Goal: Use online tool/utility: Utilize a website feature to perform a specific function

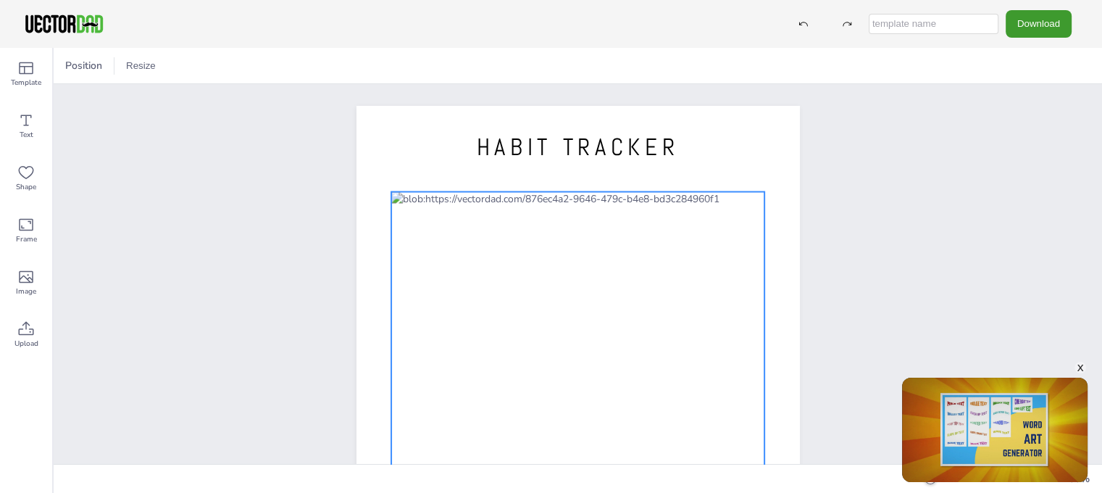
scroll to position [237, 0]
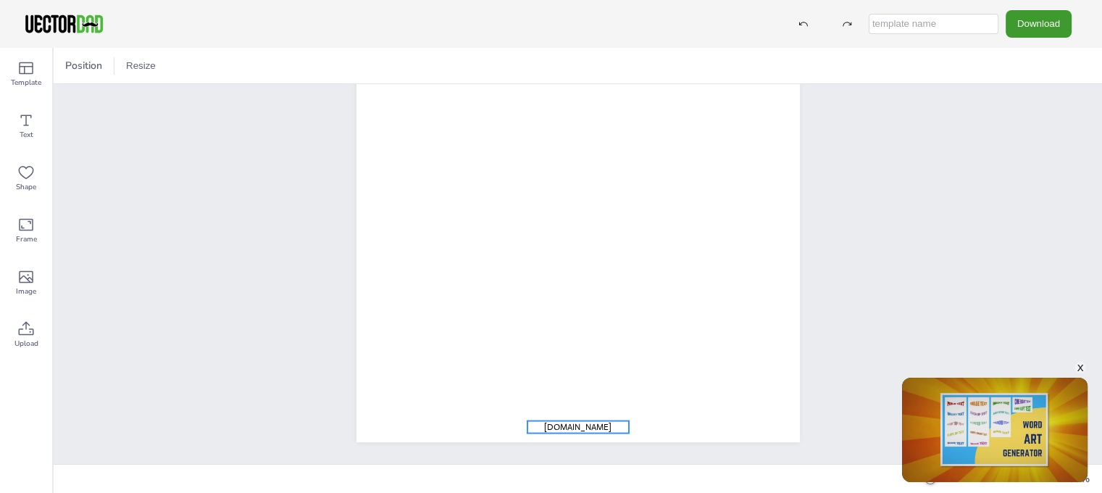
click at [602, 422] on span "[DOMAIN_NAME]" at bounding box center [577, 426] width 67 height 12
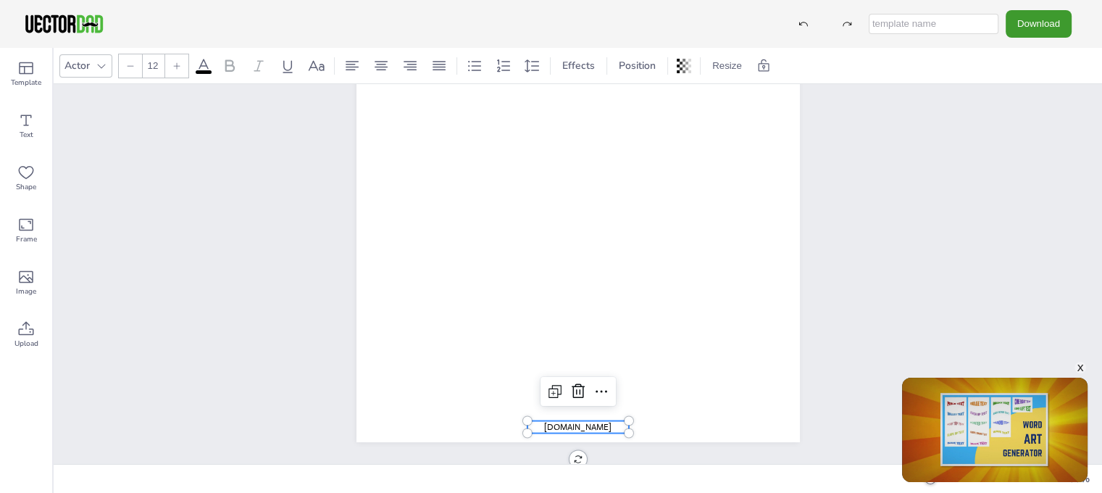
click at [599, 427] on span "[DOMAIN_NAME]" at bounding box center [577, 426] width 67 height 12
click at [587, 401] on div at bounding box center [577, 391] width 23 height 23
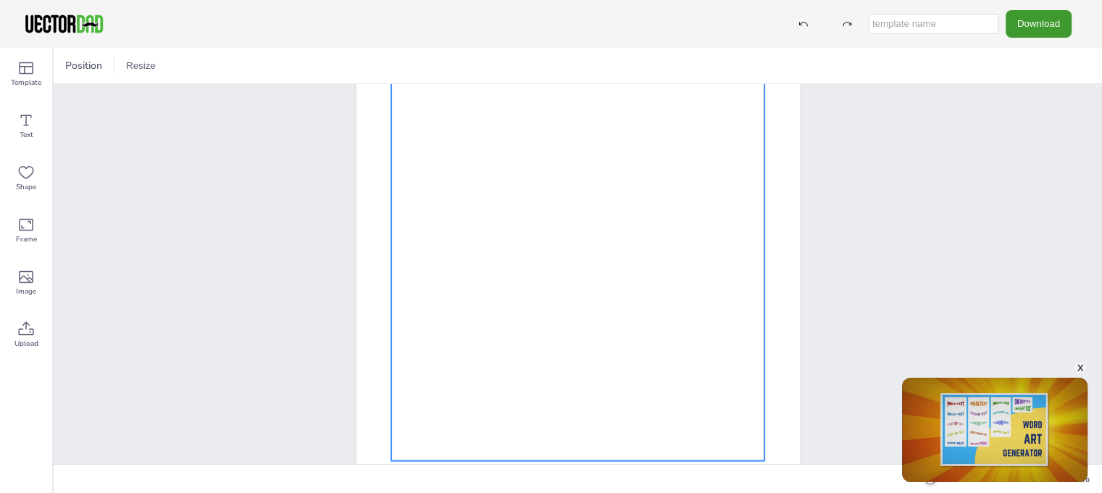
scroll to position [0, 0]
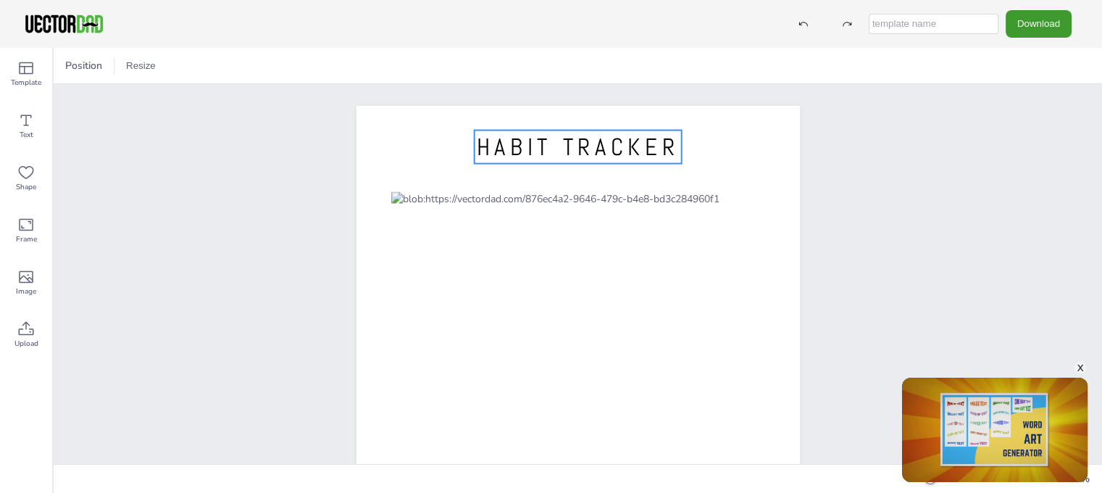
click at [563, 155] on span "HABIT TRACKER" at bounding box center [578, 147] width 203 height 30
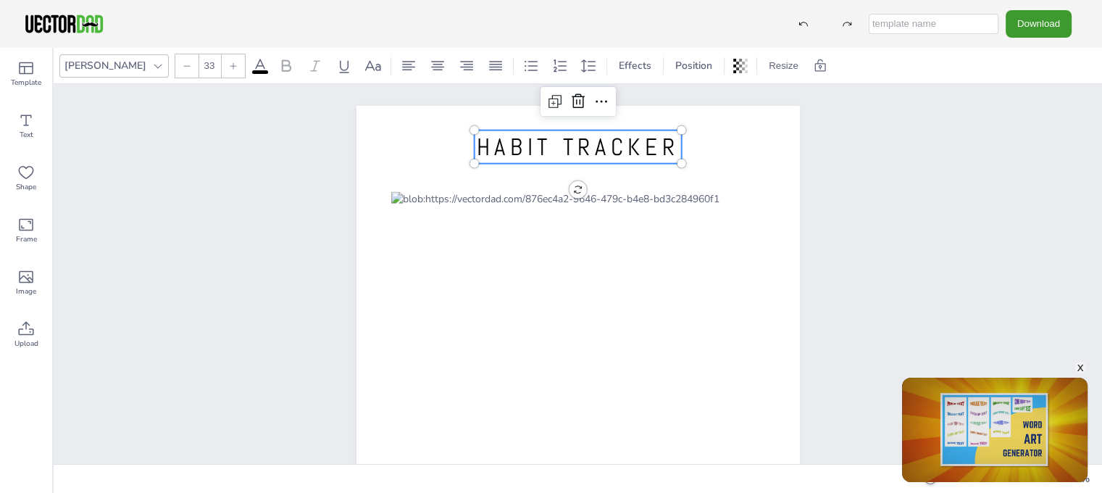
click at [876, 147] on div "HABIT TRACKER" at bounding box center [578, 392] width 1048 height 616
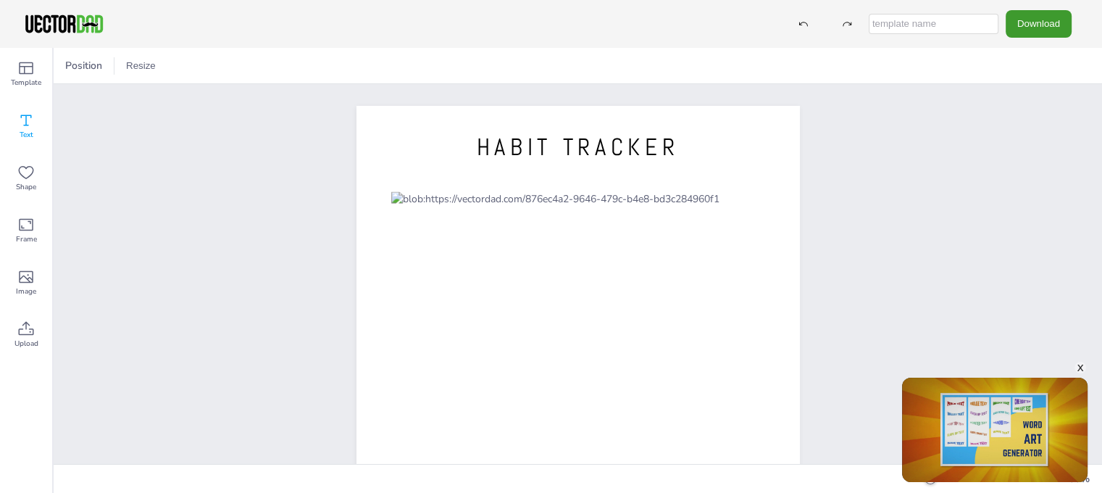
click at [35, 135] on div "Text" at bounding box center [26, 126] width 52 height 52
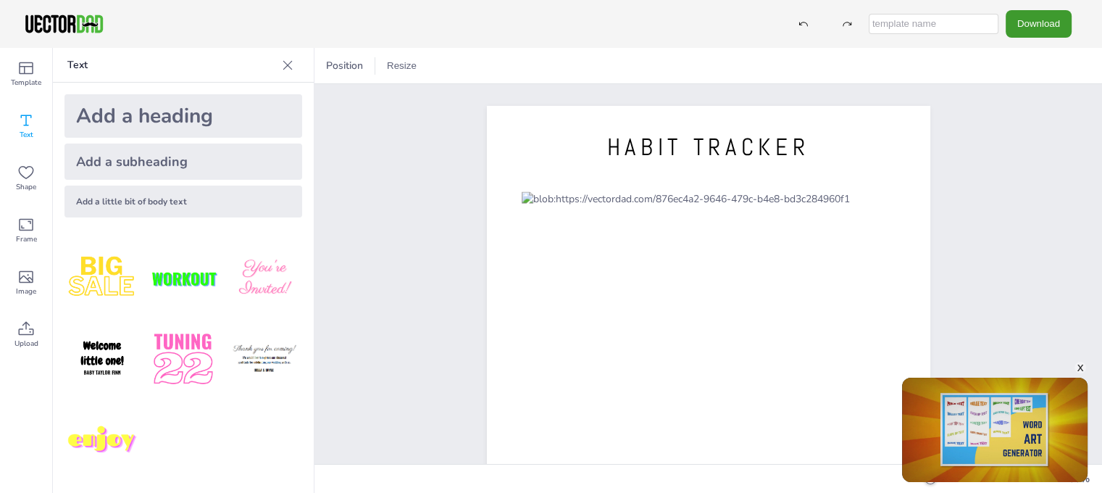
click at [165, 196] on div "Add a little bit of body text" at bounding box center [183, 201] width 238 height 32
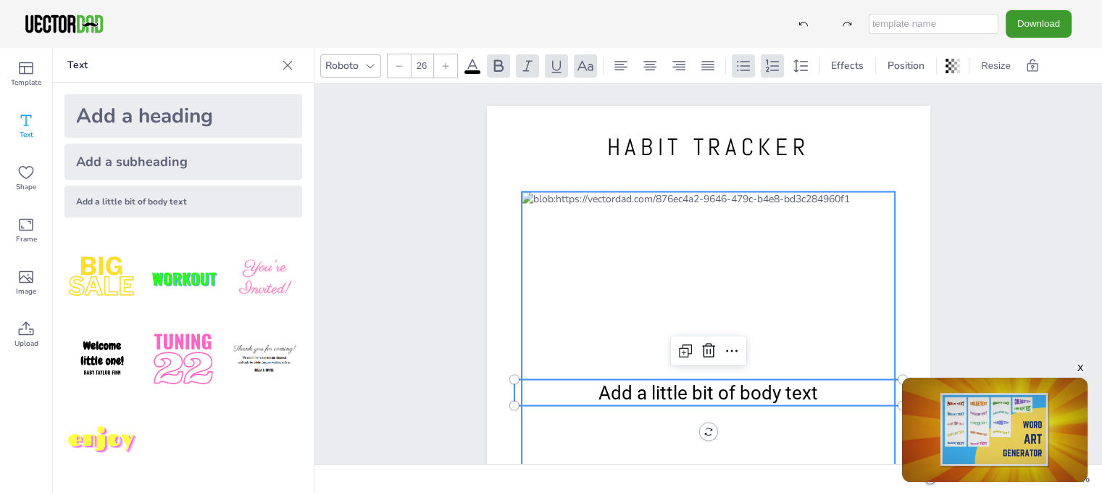
click at [643, 232] on div at bounding box center [709, 412] width 374 height 440
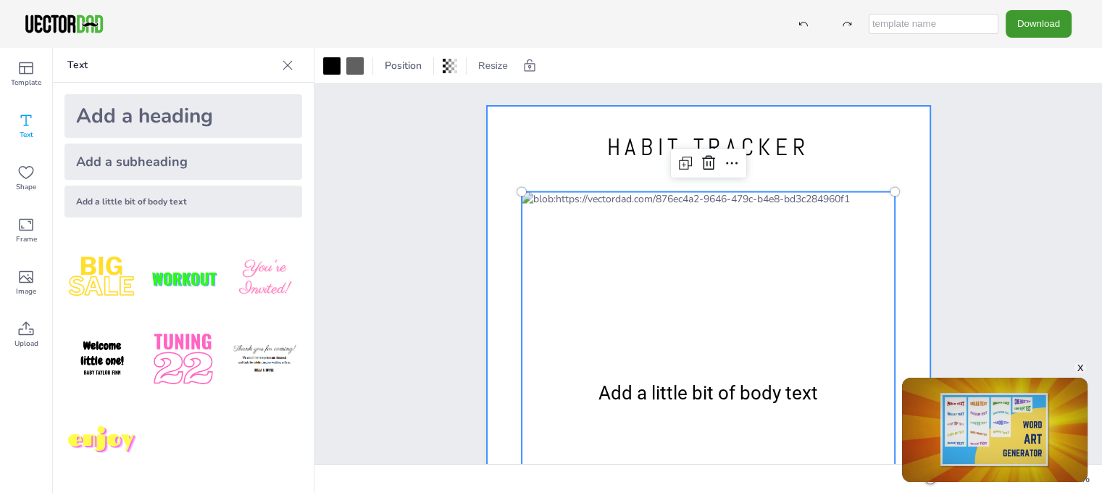
click at [542, 148] on div at bounding box center [708, 392] width 443 height 573
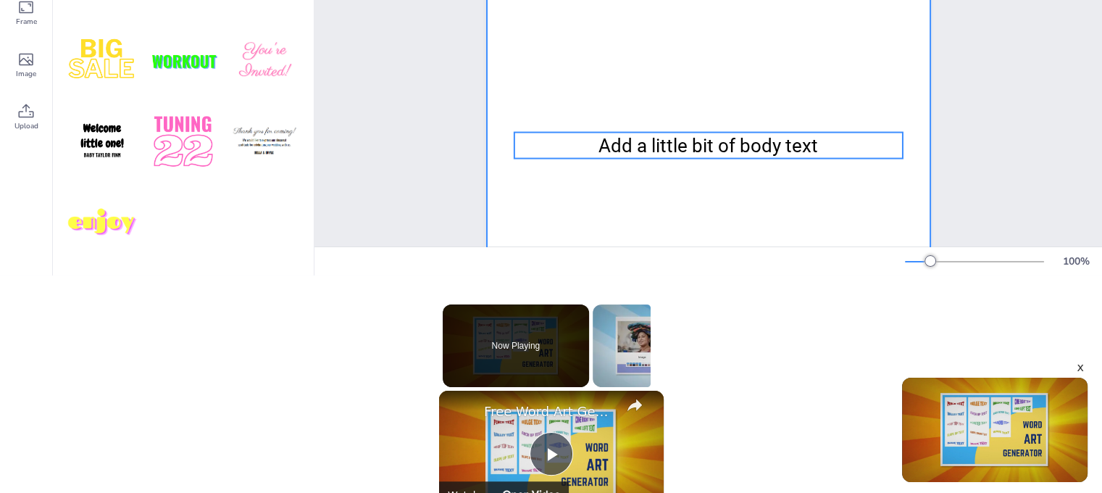
scroll to position [20, 0]
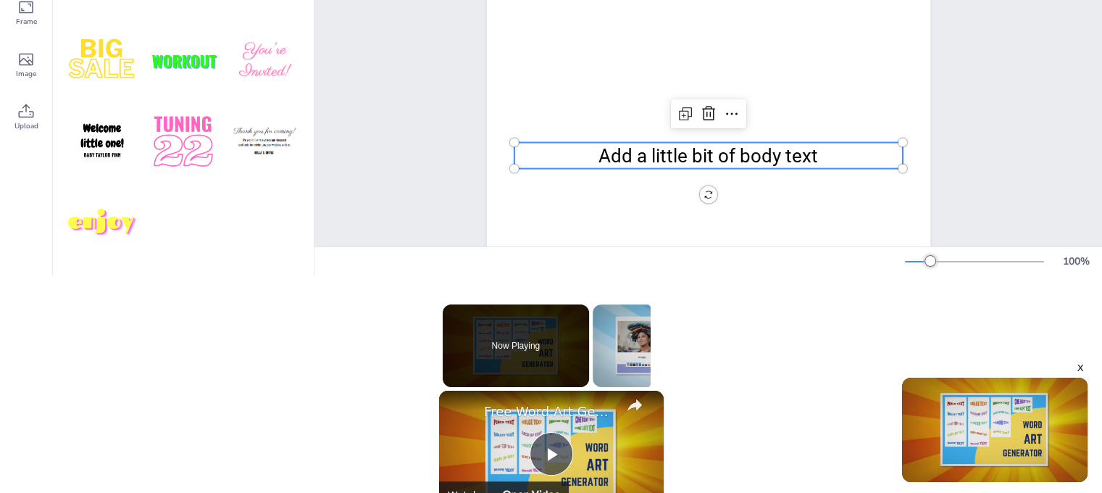
click at [669, 150] on span "Add a little bit of body text" at bounding box center [707, 156] width 219 height 22
click at [688, 155] on span "Add a little bit of body text" at bounding box center [707, 156] width 219 height 22
click at [688, 156] on span "Add a little bit of body text" at bounding box center [707, 156] width 219 height 22
click at [690, 156] on span "Add a little bit of body text" at bounding box center [707, 156] width 219 height 22
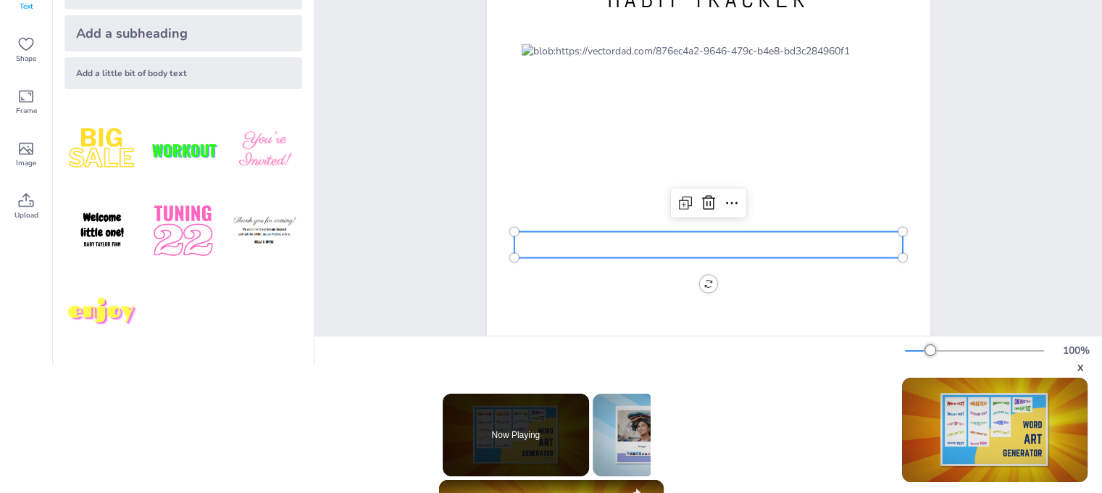
scroll to position [145, 0]
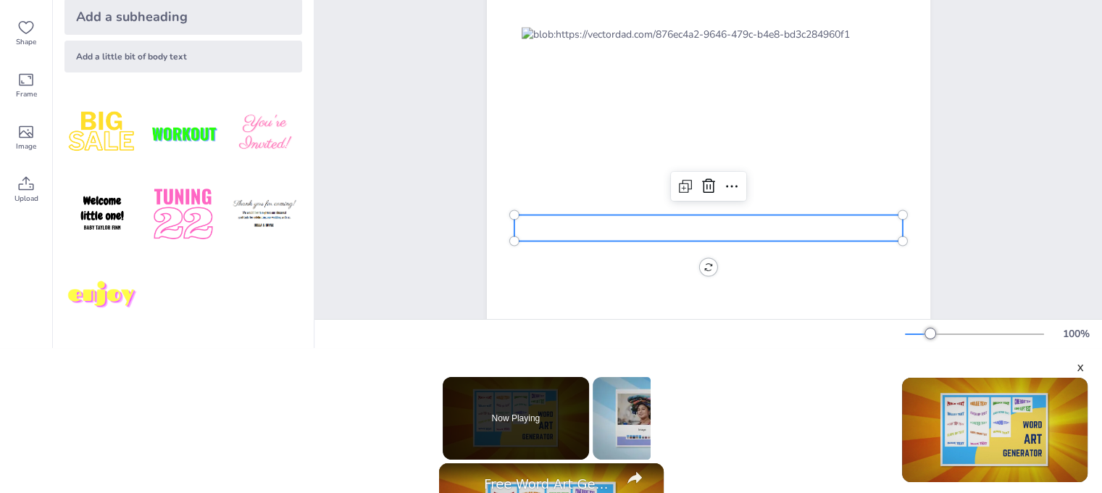
click at [706, 231] on p at bounding box center [708, 228] width 388 height 26
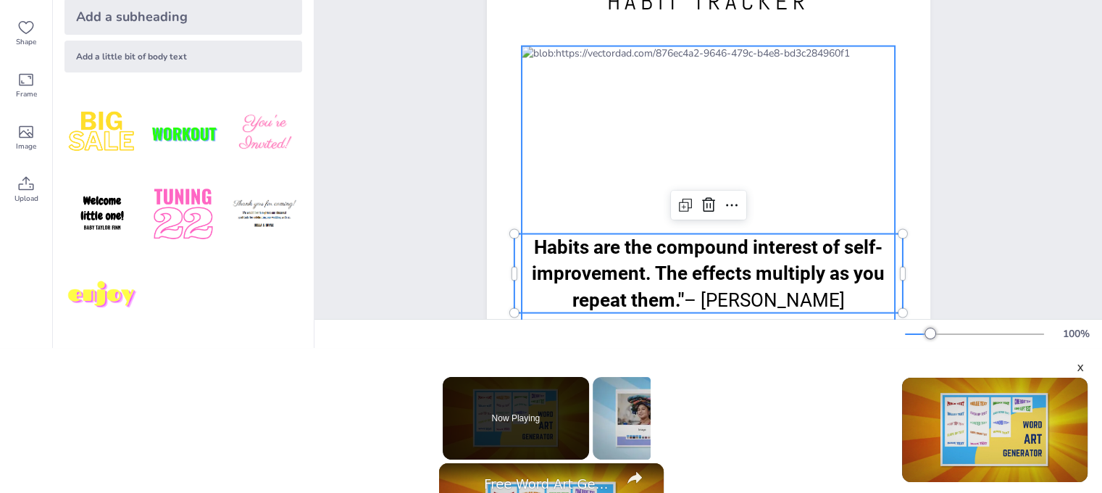
scroll to position [0, 0]
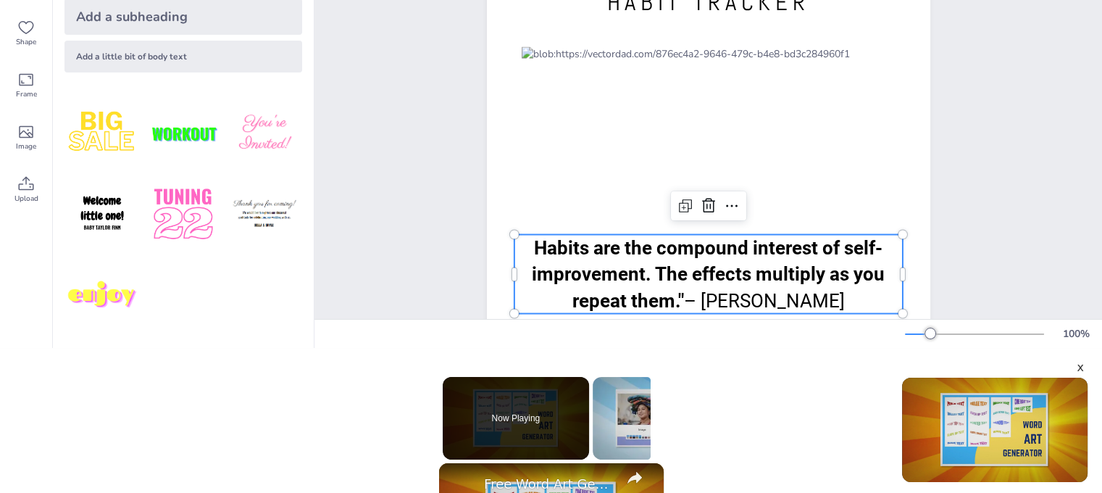
click at [654, 242] on strong "Habits are the compound interest of self-improvement. The effects multiply as y…" at bounding box center [708, 274] width 353 height 75
click at [675, 298] on strong "Habits are the compound interest of self-improvement. The effects multiply as y…" at bounding box center [708, 274] width 353 height 75
click at [580, 249] on strong "Habits are the compound interest of self-improvement. The effects multiply as y…" at bounding box center [708, 274] width 353 height 75
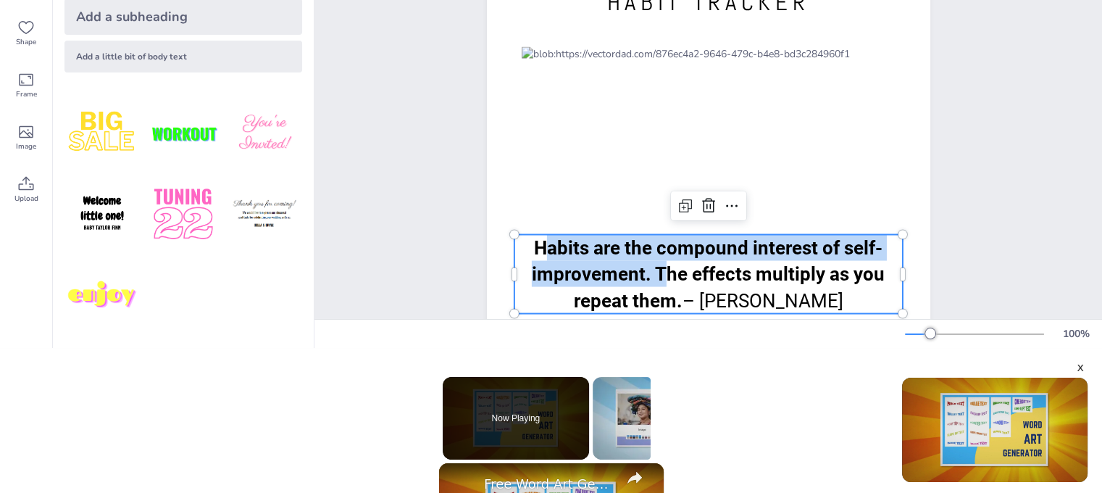
drag, startPoint x: 556, startPoint y: 246, endPoint x: 645, endPoint y: 278, distance: 95.3
click at [646, 278] on strong "Habits are the compound interest of self-improvement. The effects multiply as y…" at bounding box center [708, 274] width 353 height 75
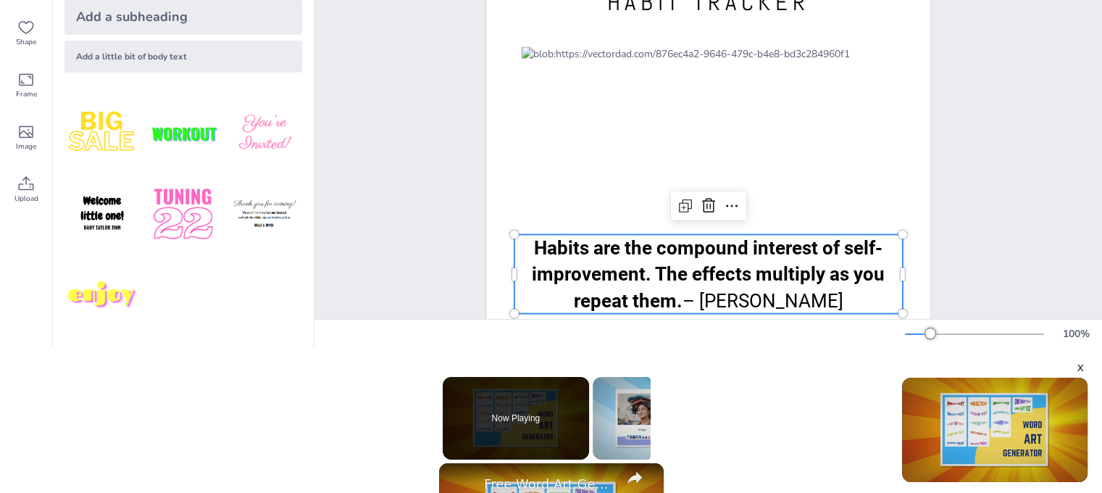
click at [527, 249] on p "Habits are the compound interest of self-improvement. The effects multiply as y…" at bounding box center [708, 274] width 388 height 79
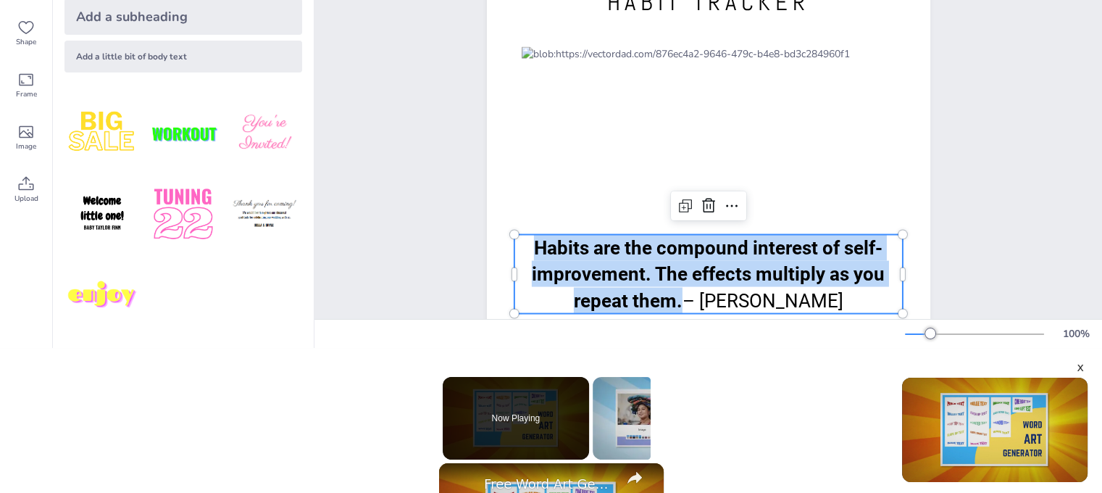
drag, startPoint x: 530, startPoint y: 246, endPoint x: 674, endPoint y: 301, distance: 154.0
click at [674, 301] on p "Habits are the compound interest of self-improvement. The effects multiply as y…" at bounding box center [708, 274] width 388 height 79
drag, startPoint x: 664, startPoint y: 293, endPoint x: 649, endPoint y: 293, distance: 14.5
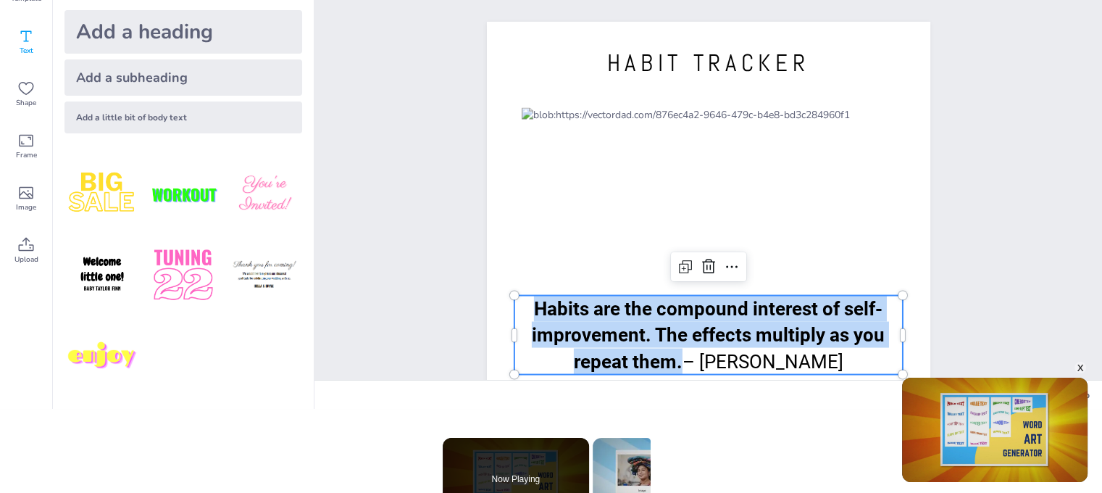
scroll to position [72, 0]
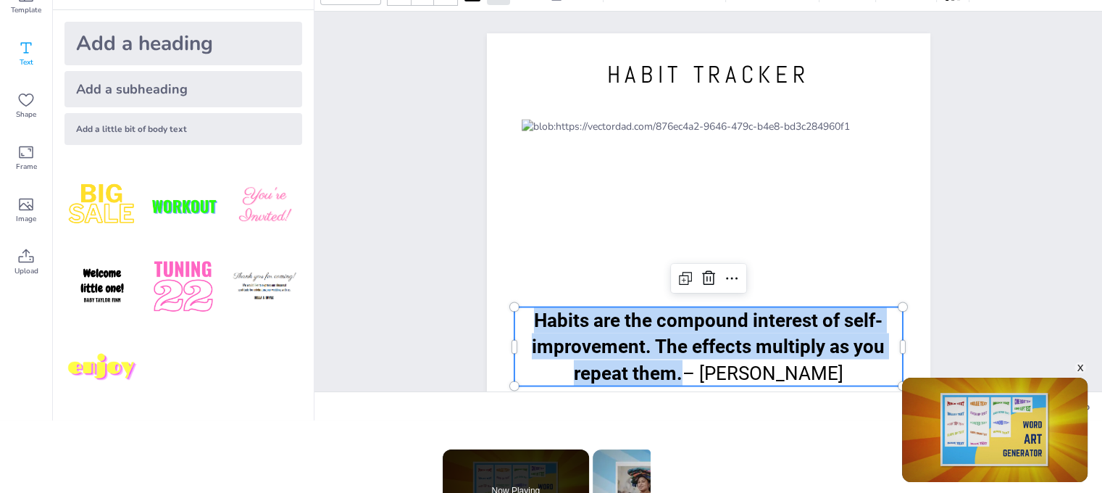
click at [540, 321] on p "Habits are the compound interest of self-improvement. The effects multiply as y…" at bounding box center [708, 346] width 388 height 79
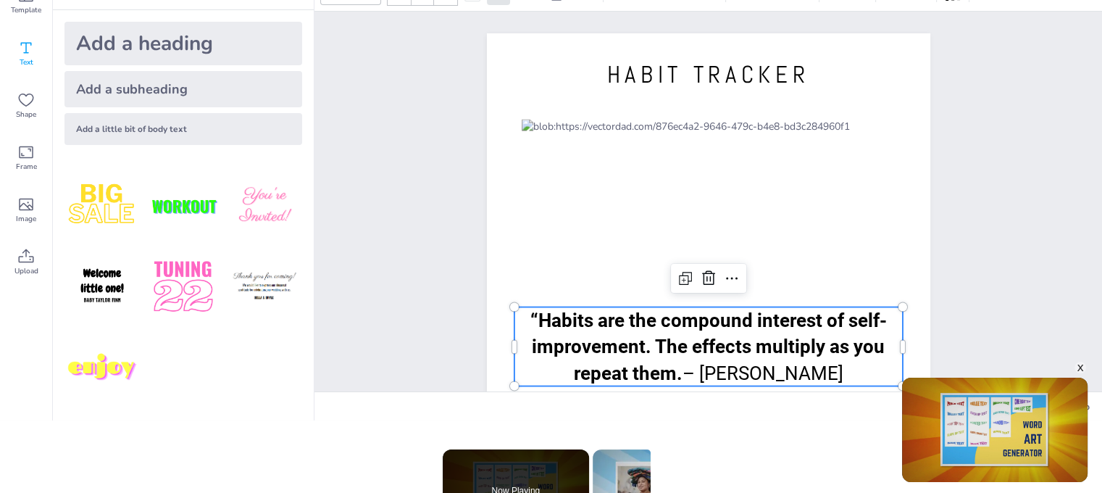
click at [672, 367] on strong "“Habits are the compound interest of self-improvement. The effects multiply as …" at bounding box center [708, 346] width 356 height 75
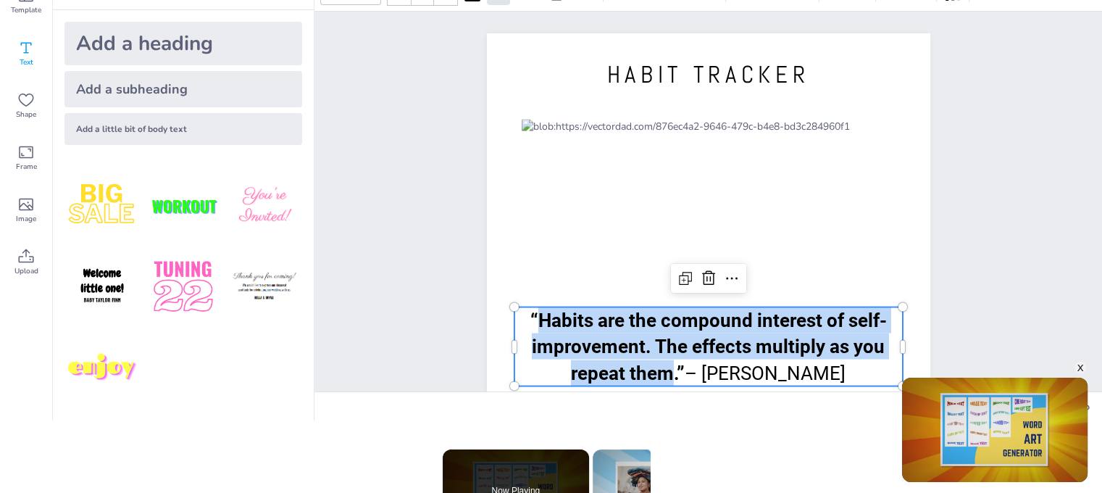
drag, startPoint x: 664, startPoint y: 379, endPoint x: 235, endPoint y: 306, distance: 434.9
click at [548, 322] on strong "“Habits are the compound interest of self-improvement. The effects multiply as …" at bounding box center [708, 346] width 356 height 75
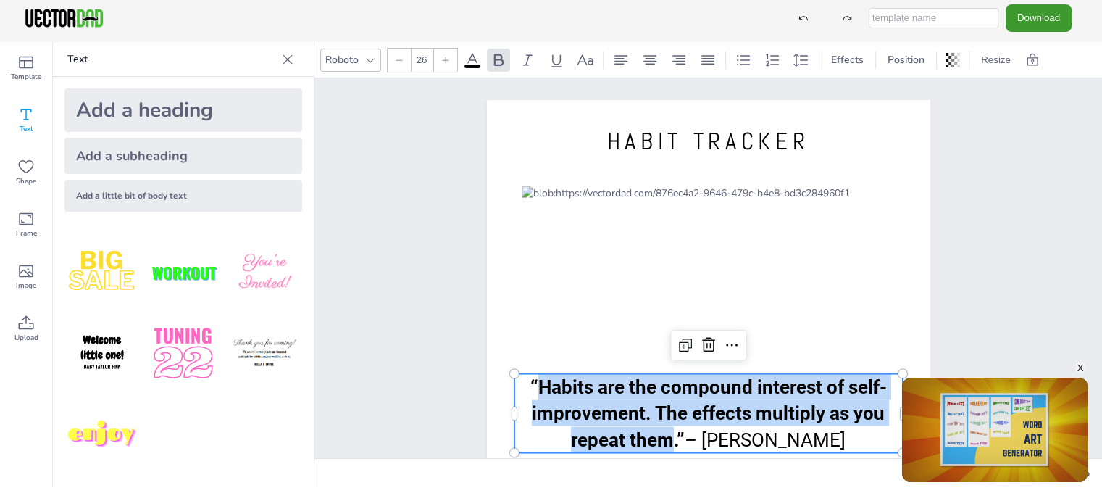
scroll to position [0, 0]
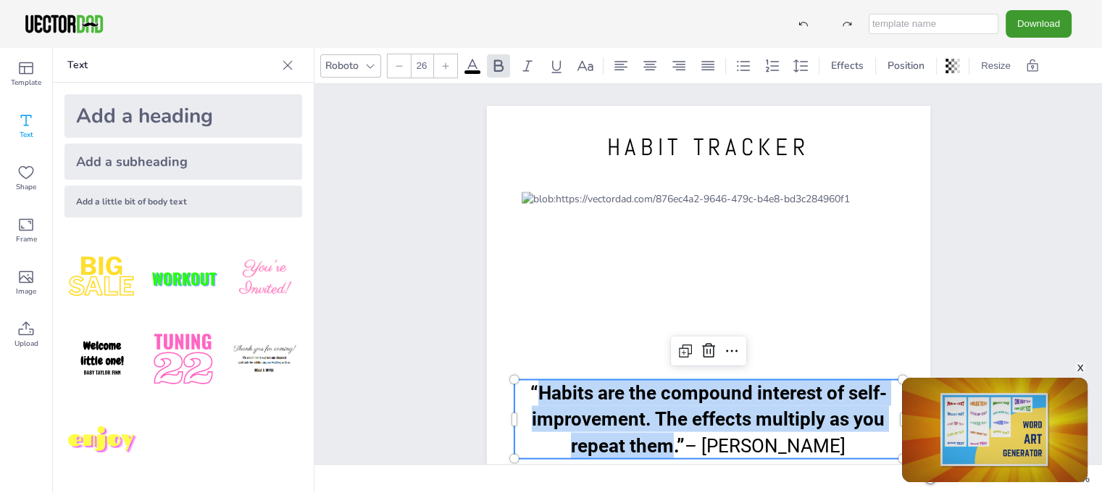
click at [349, 65] on div "Roboto" at bounding box center [341, 66] width 39 height 20
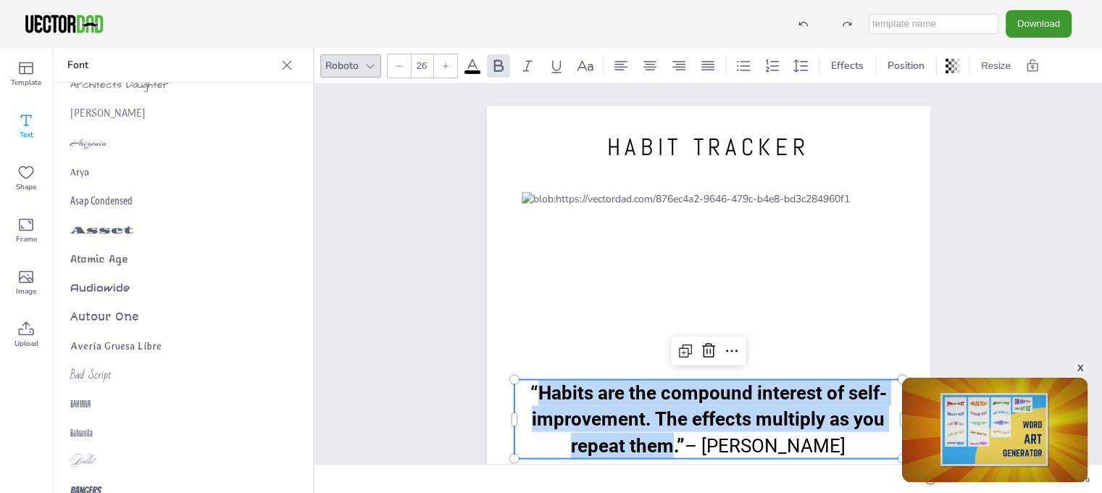
scroll to position [940, 0]
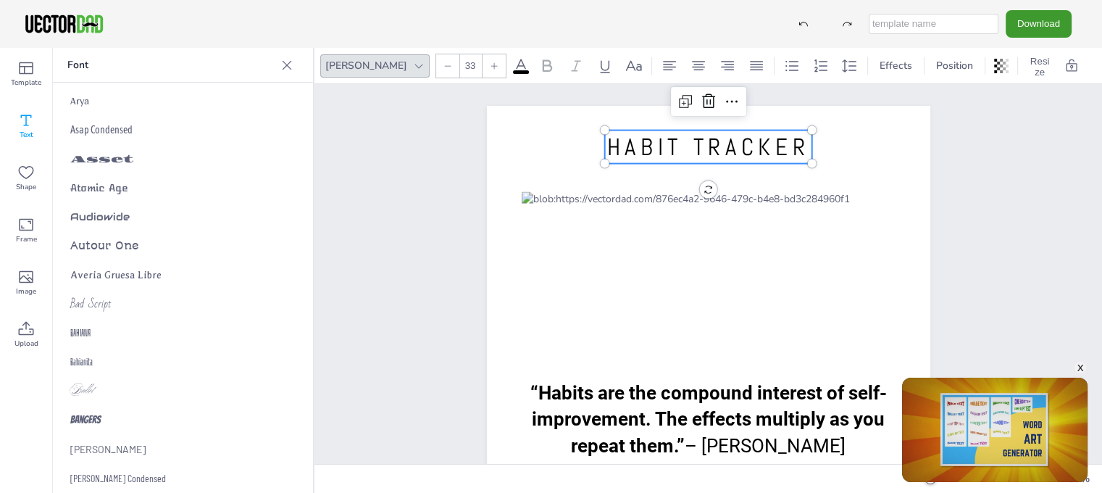
click at [675, 139] on span "HABIT TRACKER" at bounding box center [708, 147] width 203 height 30
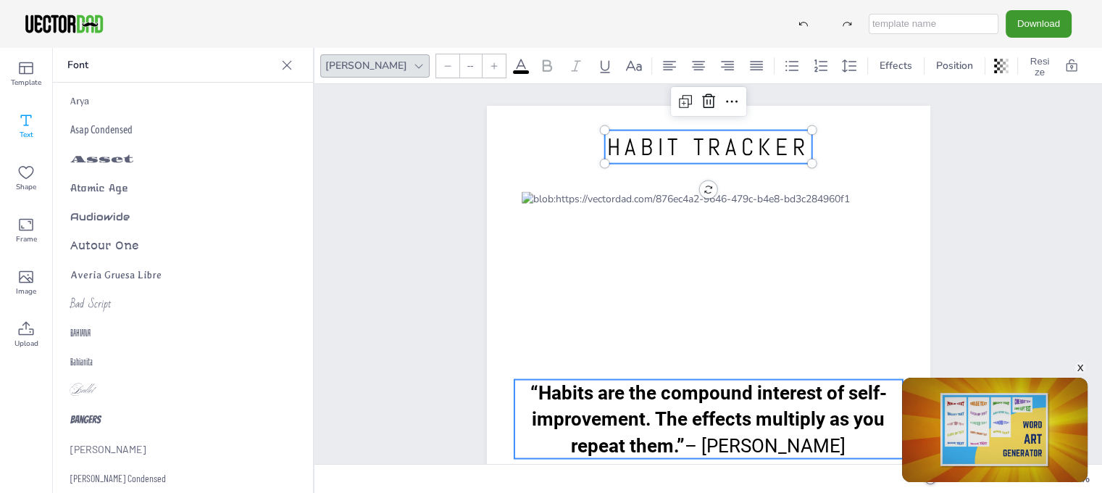
type input "26"
click at [636, 411] on strong "“Habits are the compound interest of self-improvement. The effects multiply as …" at bounding box center [708, 419] width 356 height 75
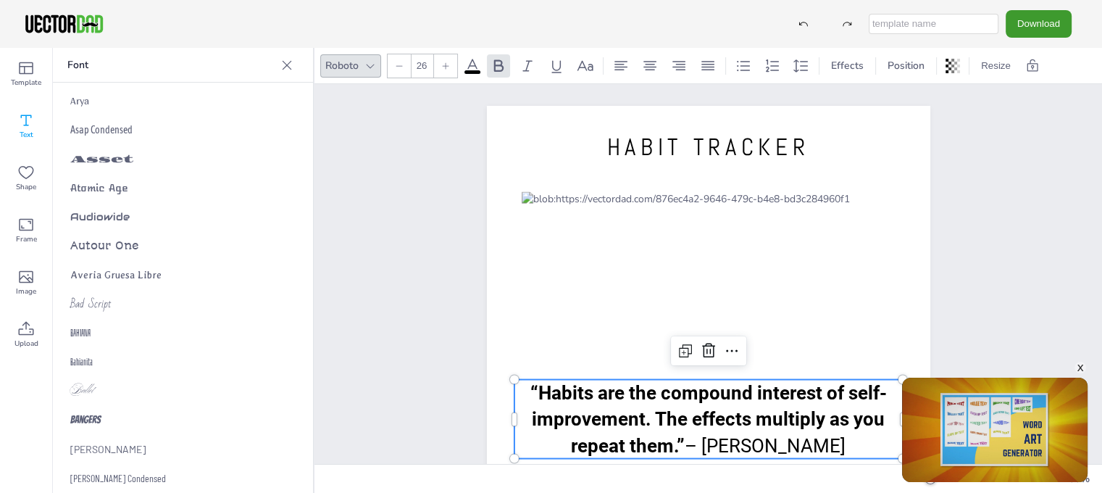
click at [571, 393] on strong "“Habits are the compound interest of self-improvement. The effects multiply as …" at bounding box center [708, 419] width 356 height 75
click at [556, 389] on strong "“Habits are the compound interest of self-improvement. The effects multiply as …" at bounding box center [708, 419] width 356 height 75
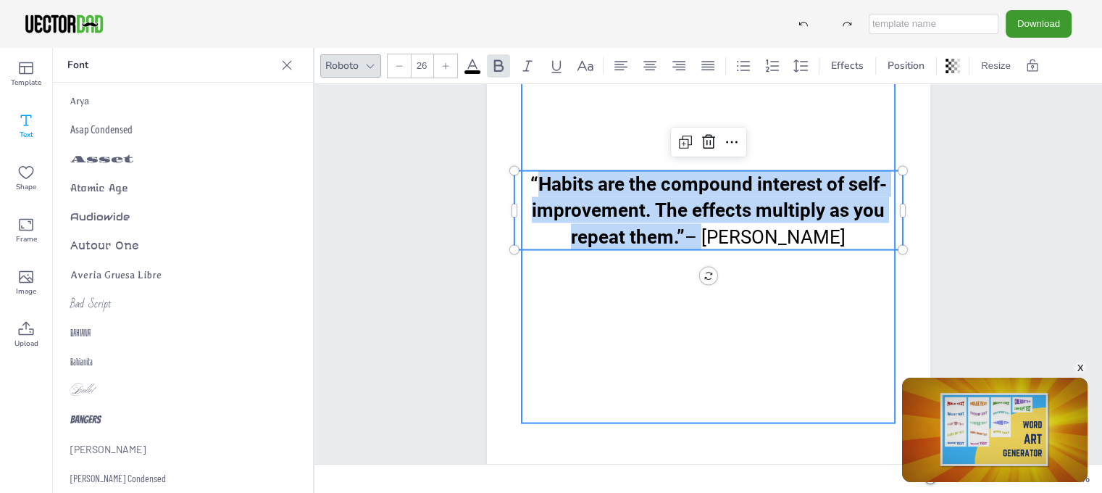
scroll to position [237, 0]
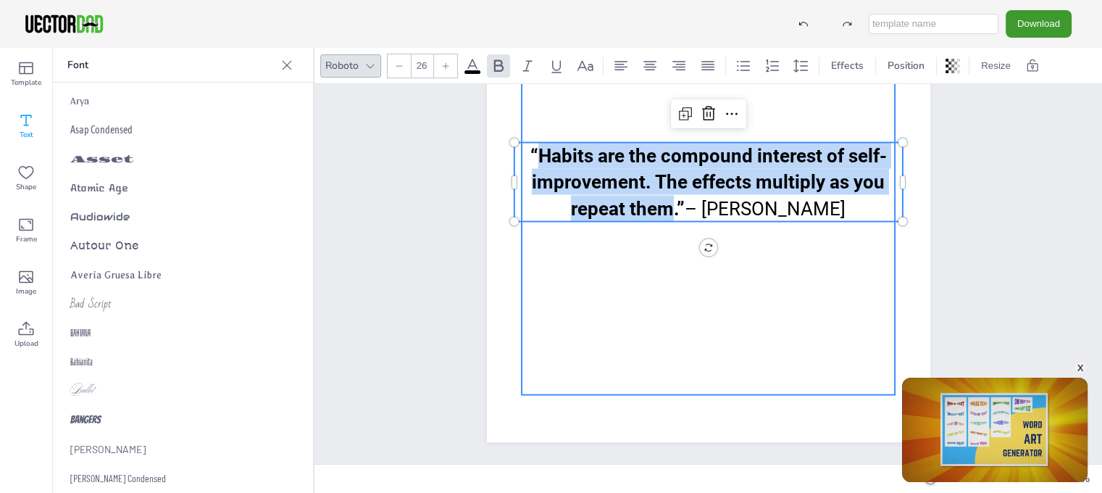
drag, startPoint x: 553, startPoint y: 389, endPoint x: 669, endPoint y: 229, distance: 197.6
click at [669, 229] on div "HABIT TRACKER “Habits are the compound interest of self-improvement. The effect…" at bounding box center [708, 155] width 443 height 573
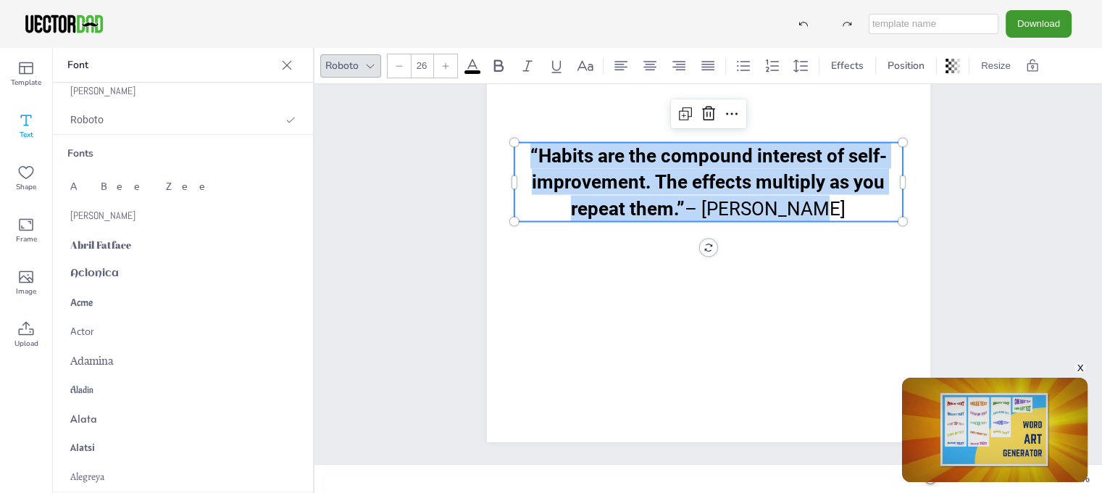
scroll to position [0, 0]
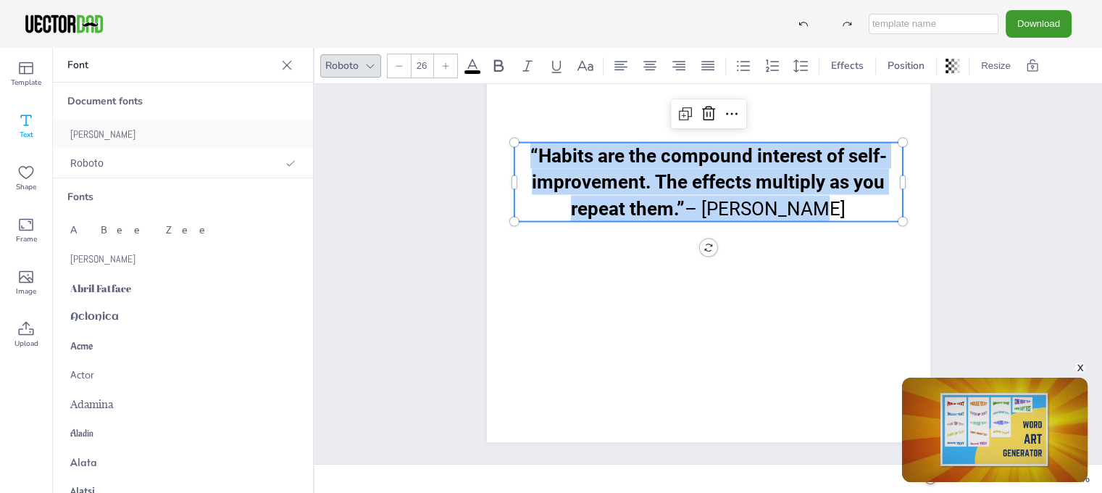
click at [104, 141] on div "[PERSON_NAME]" at bounding box center [183, 134] width 260 height 29
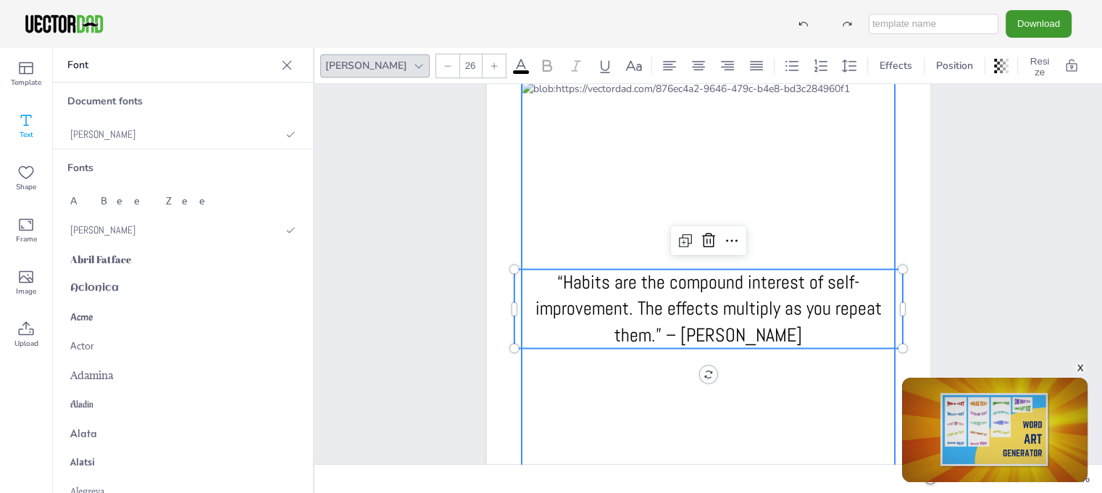
scroll to position [92, 0]
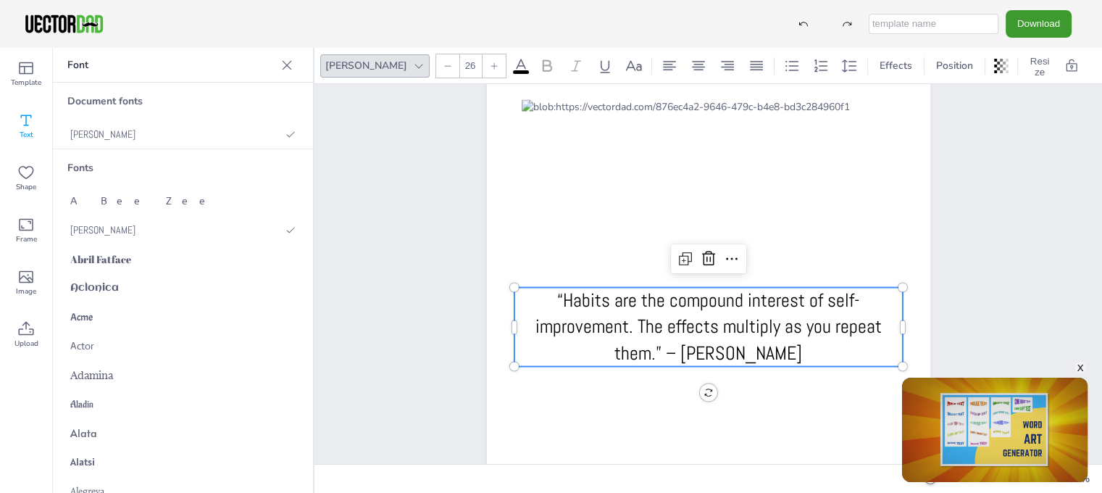
click at [703, 335] on span "“Habits are the compound interest of self-improvement. The effects multiply as …" at bounding box center [708, 326] width 346 height 77
drag, startPoint x: 902, startPoint y: 362, endPoint x: 884, endPoint y: 344, distance: 25.6
click at [884, 344] on body "Download Template Text Shape Frame Image Upload Text Add a heading Add a subhea…" at bounding box center [551, 425] width 1102 height 851
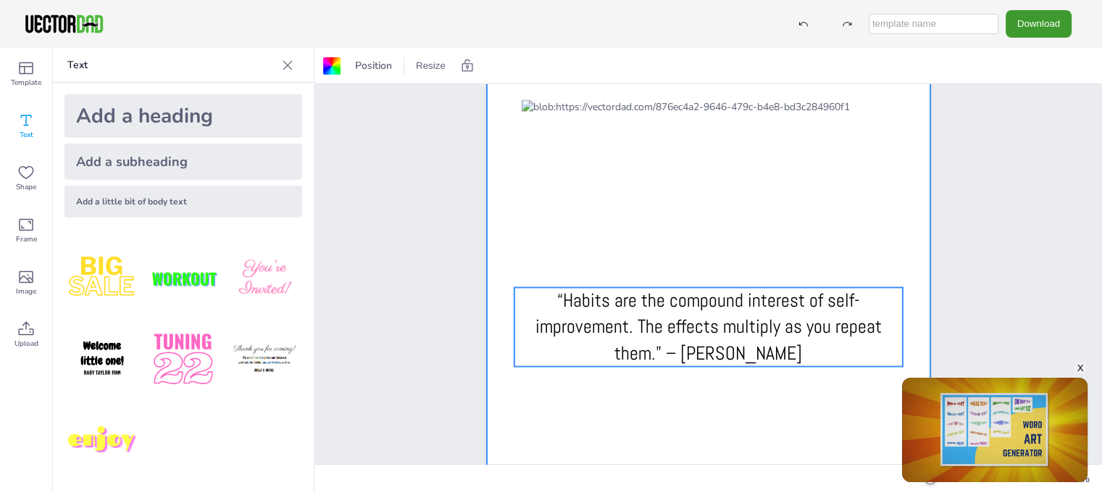
click at [851, 309] on span "“Habits are the compound interest of self-improvement. The effects multiply as …" at bounding box center [708, 326] width 346 height 77
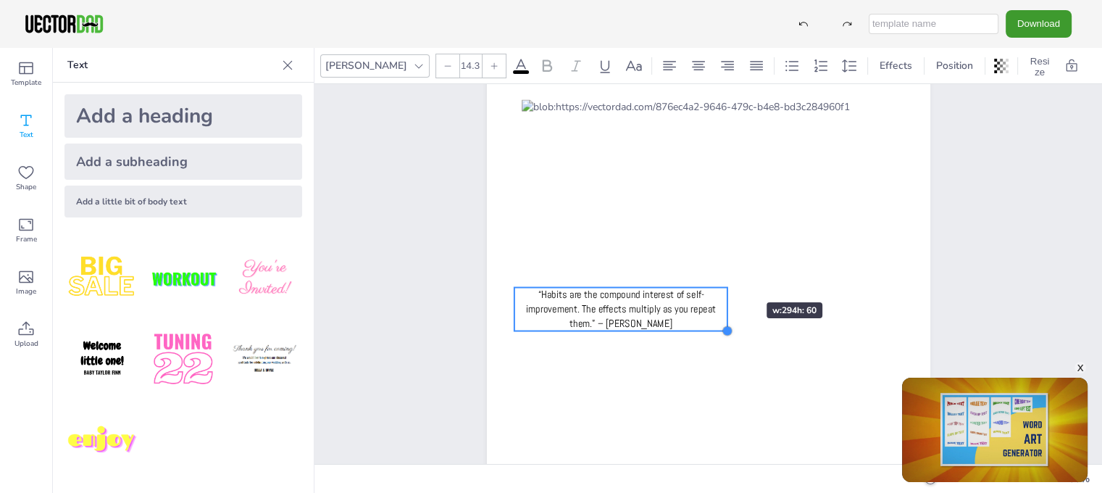
type input "14.2"
drag, startPoint x: 898, startPoint y: 361, endPoint x: 722, endPoint y: 276, distance: 195.7
click at [722, 276] on div "HABIT TRACKER “Habits are the compound interest of self-improvement. The effect…" at bounding box center [708, 300] width 443 height 573
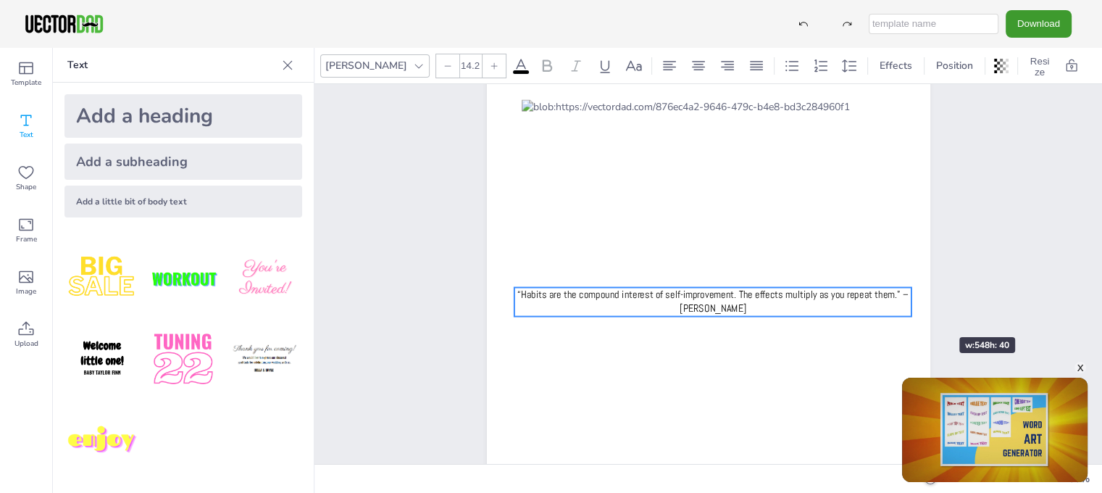
drag, startPoint x: 731, startPoint y: 310, endPoint x: 916, endPoint y: 311, distance: 184.7
click at [916, 311] on div "HABIT TRACKER “Habits are the compound interest of self-improvement. The effect…" at bounding box center [708, 300] width 443 height 573
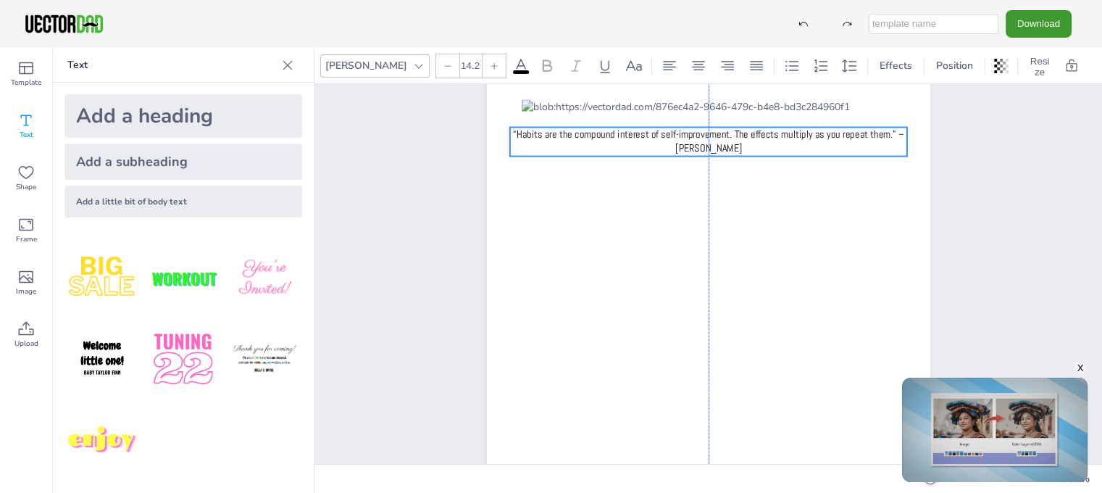
drag, startPoint x: 738, startPoint y: 294, endPoint x: 736, endPoint y: 134, distance: 160.1
click at [736, 134] on span "“Habits are the compound interest of self-improvement. The effects multiply as …" at bounding box center [708, 141] width 390 height 28
click at [936, 135] on div "HABIT TRACKER “Habits are the compound interest of self-improvement. The effect…" at bounding box center [708, 300] width 487 height 573
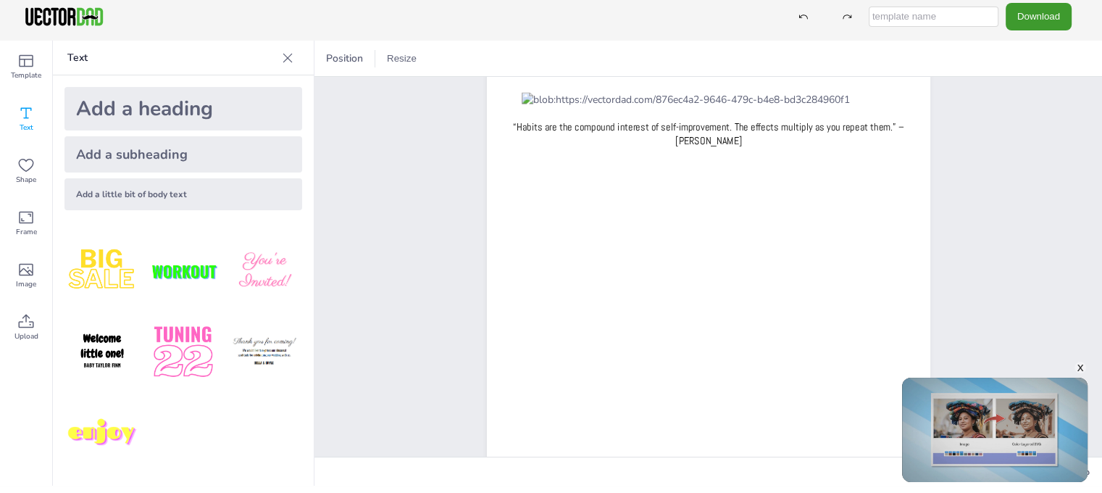
click at [996, 173] on div "HABIT TRACKER “Habits are the compound interest of self-improvement. The effect…" at bounding box center [707, 293] width 787 height 616
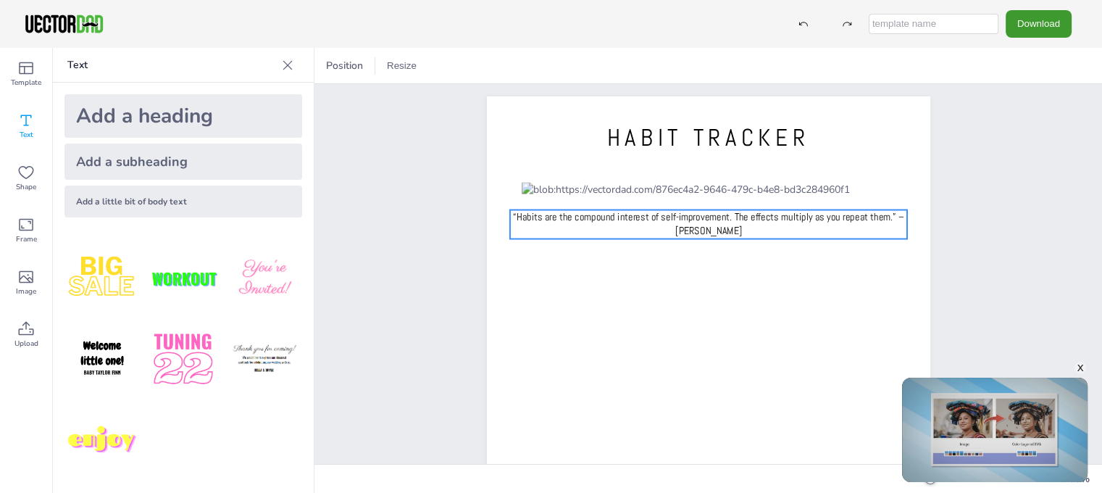
scroll to position [0, 0]
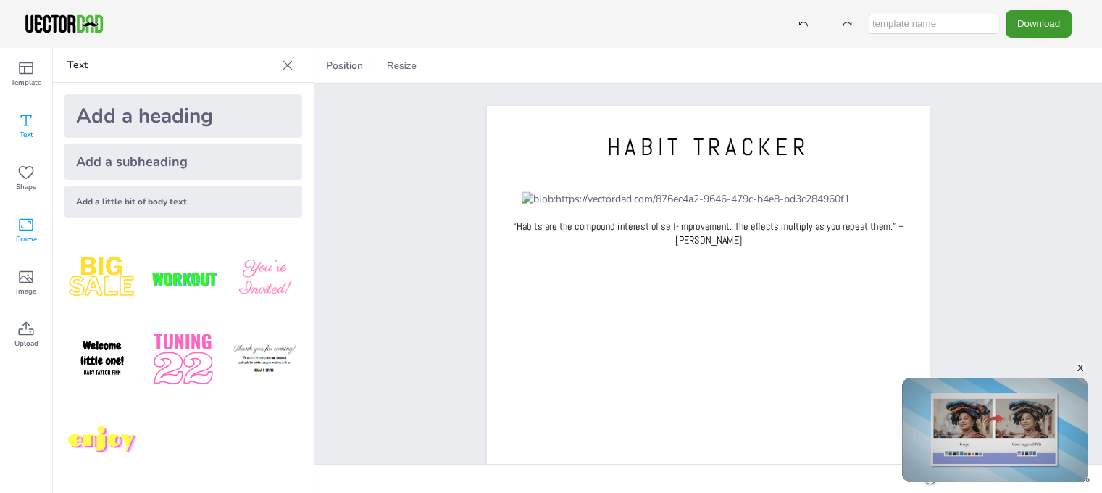
click at [38, 221] on div "Frame" at bounding box center [26, 230] width 52 height 52
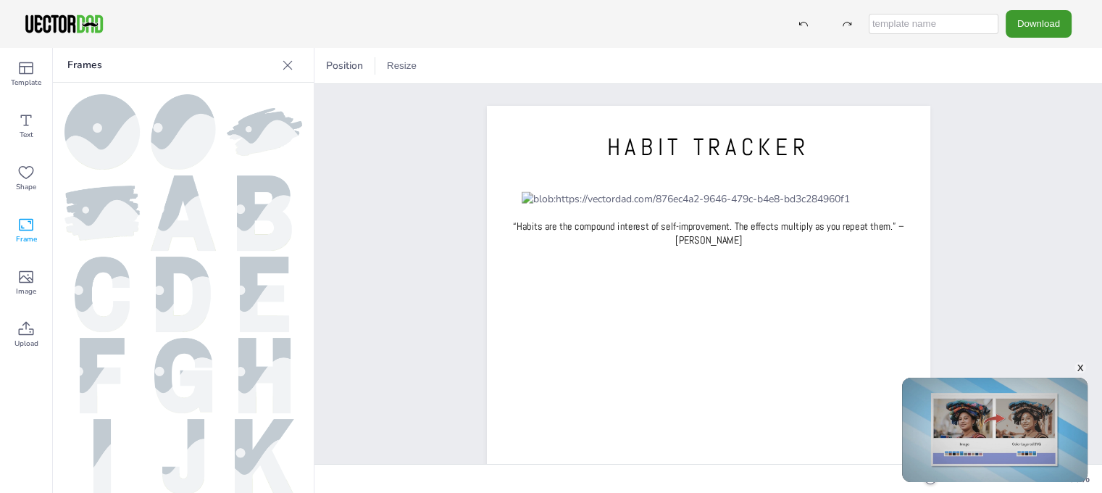
click at [191, 231] on img at bounding box center [183, 212] width 65 height 75
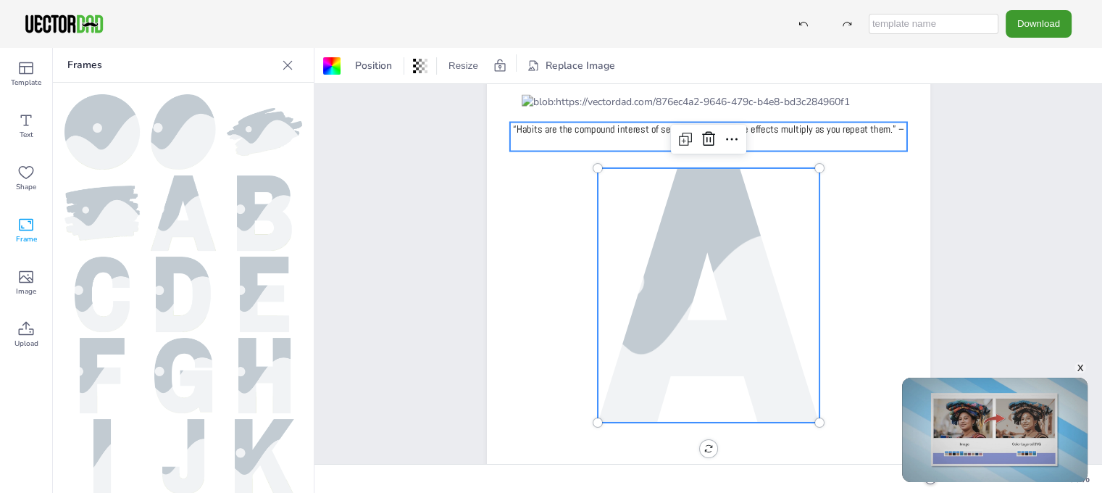
scroll to position [145, 0]
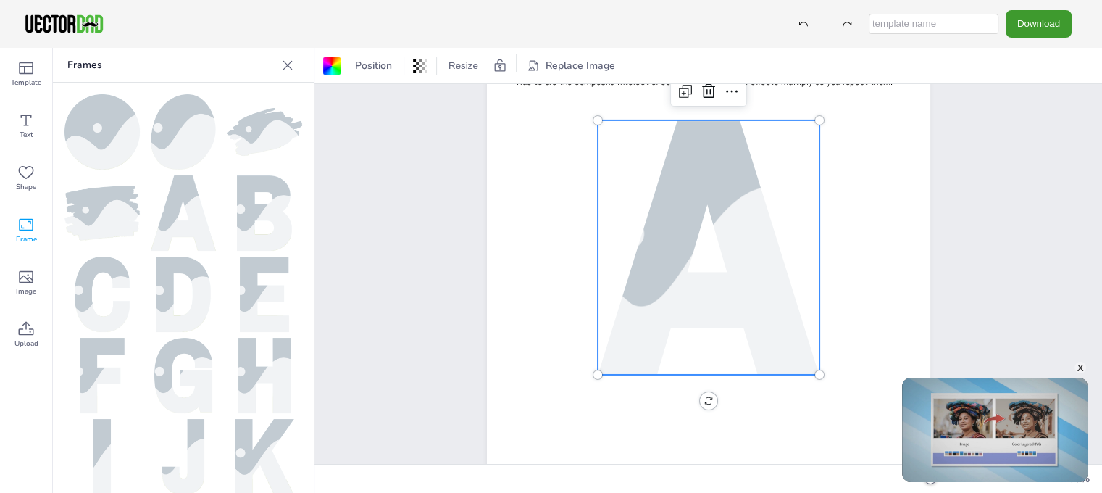
click at [693, 286] on div at bounding box center [708, 247] width 382 height 254
click at [705, 84] on icon at bounding box center [708, 90] width 13 height 14
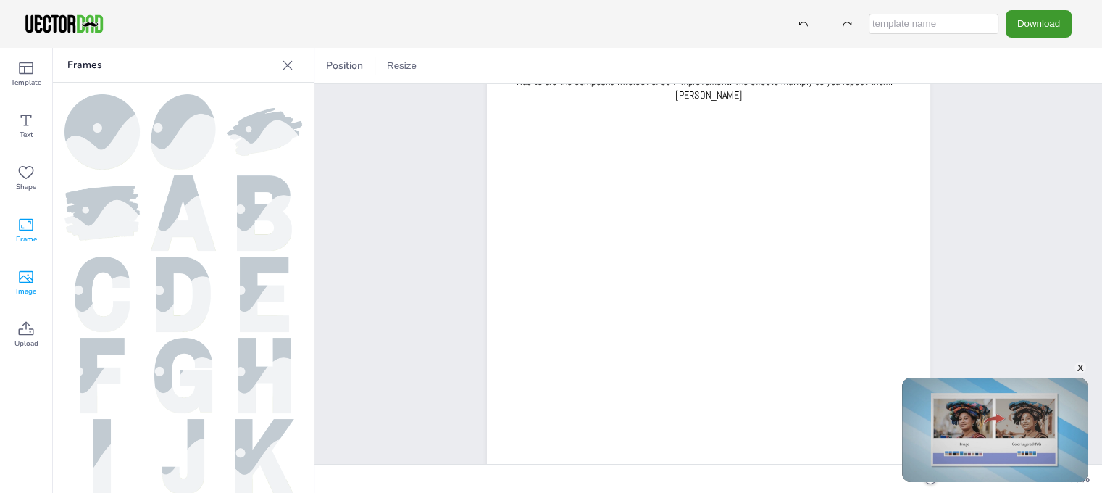
click at [30, 291] on span "Image" at bounding box center [26, 291] width 20 height 12
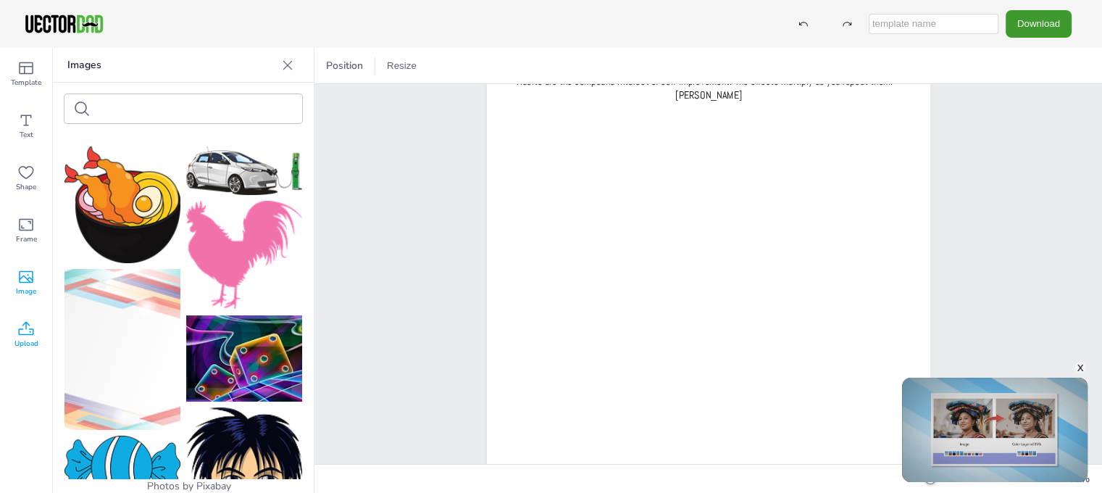
click at [20, 341] on span "Upload" at bounding box center [26, 344] width 24 height 12
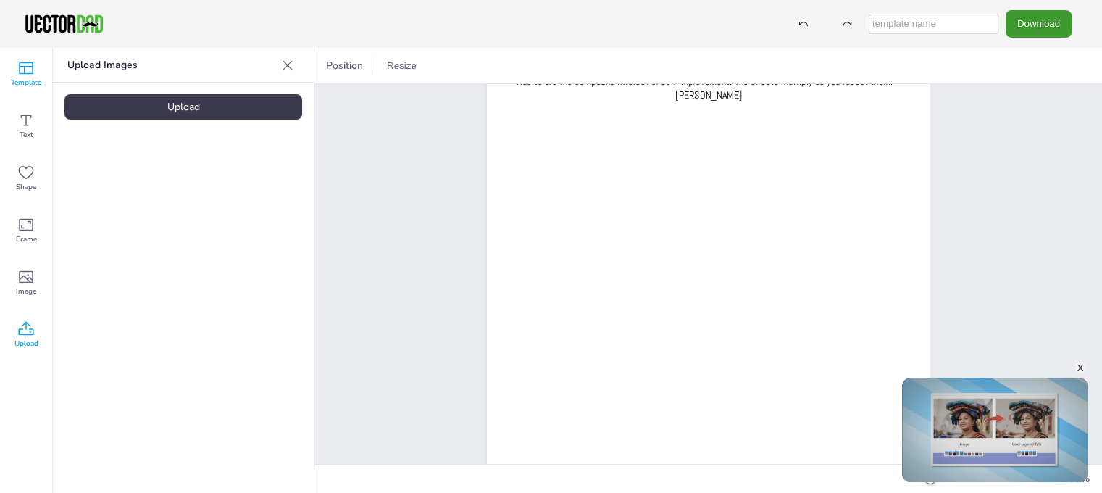
click at [35, 79] on span "Template" at bounding box center [26, 83] width 30 height 12
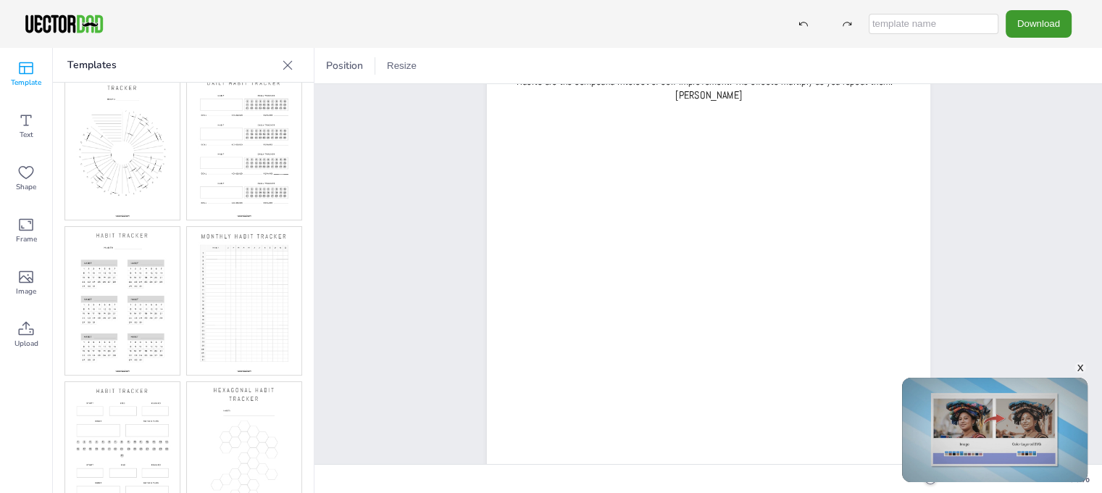
scroll to position [0, 0]
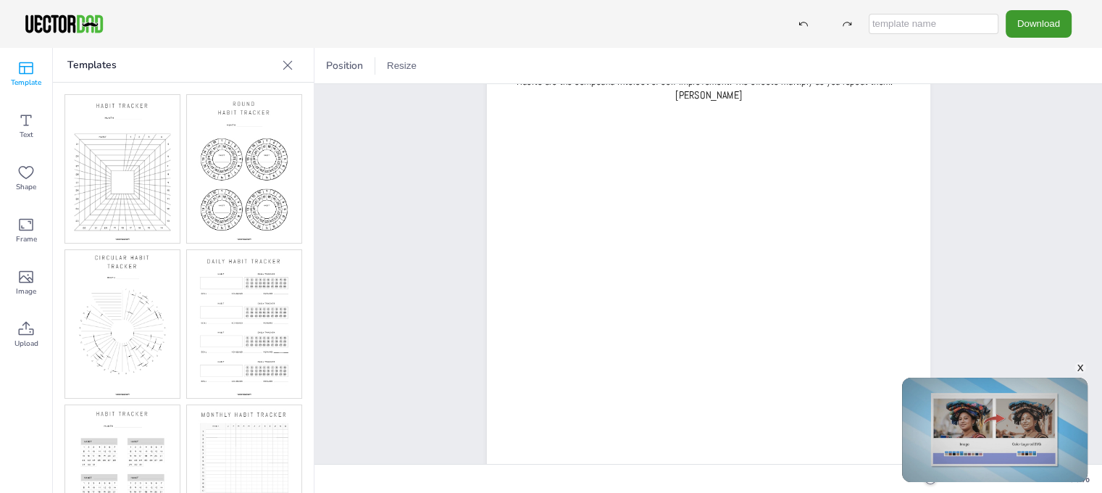
click at [144, 300] on img at bounding box center [122, 324] width 114 height 148
click at [102, 302] on img at bounding box center [122, 324] width 114 height 148
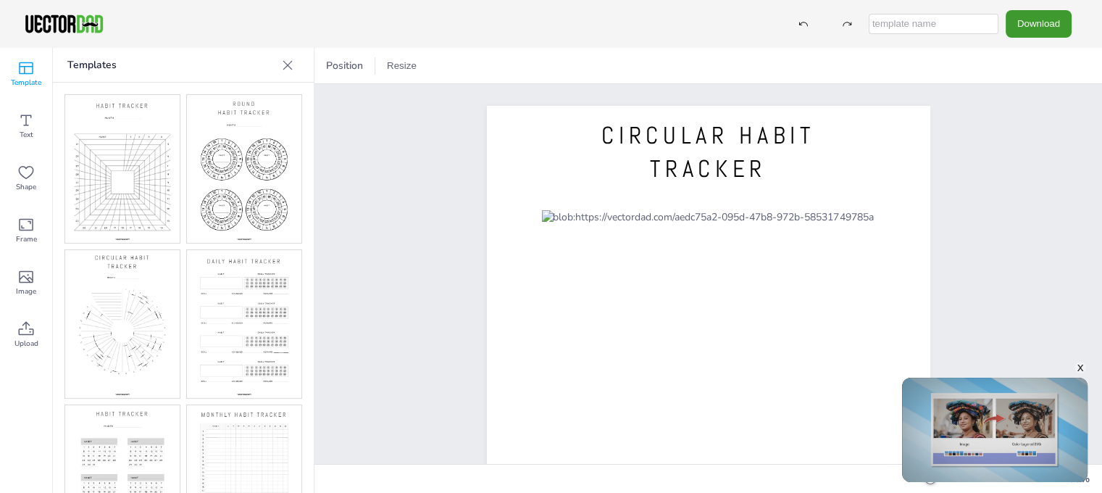
click at [154, 195] on img at bounding box center [122, 169] width 114 height 148
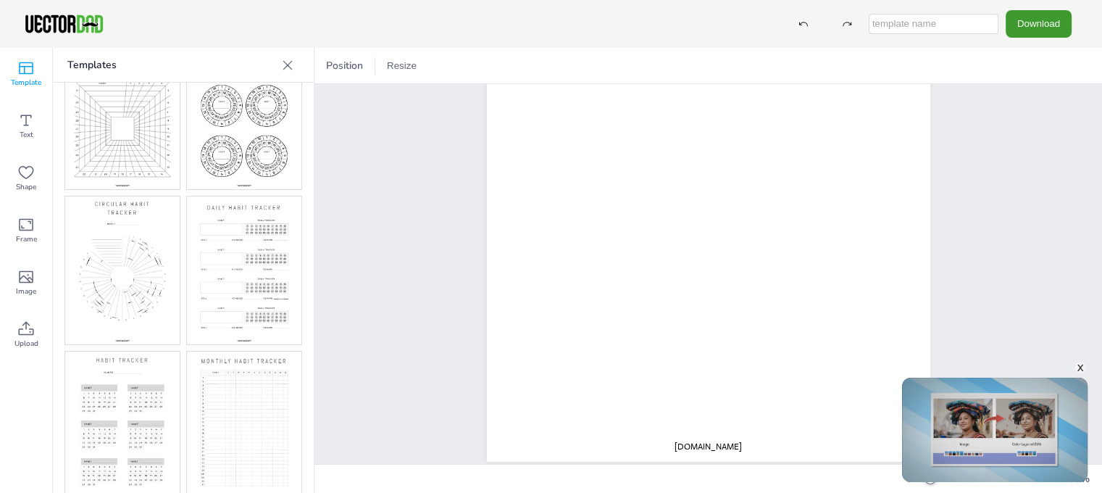
scroll to position [336, 0]
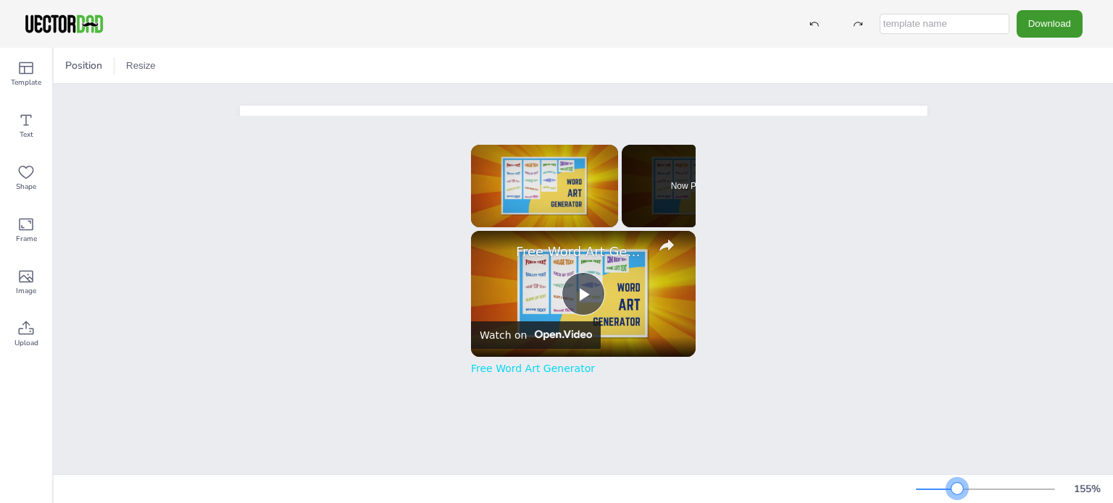
drag, startPoint x: 946, startPoint y: 485, endPoint x: 897, endPoint y: 486, distance: 49.3
click at [956, 495] on div "155 %" at bounding box center [1011, 489] width 191 height 23
click at [522, 371] on link "Free Word Art Generator" at bounding box center [533, 369] width 124 height 12
click at [226, 117] on div "Position Resize HABIT TRACKER vectordad.com x Please enable JavaScript Video Pl…" at bounding box center [583, 276] width 1059 height 456
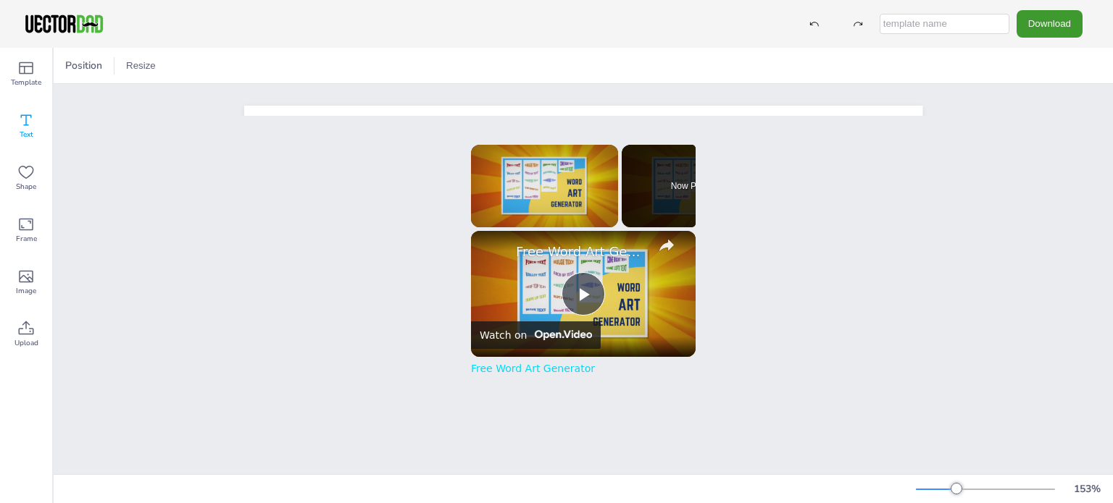
click at [12, 106] on div "Text" at bounding box center [26, 126] width 52 height 52
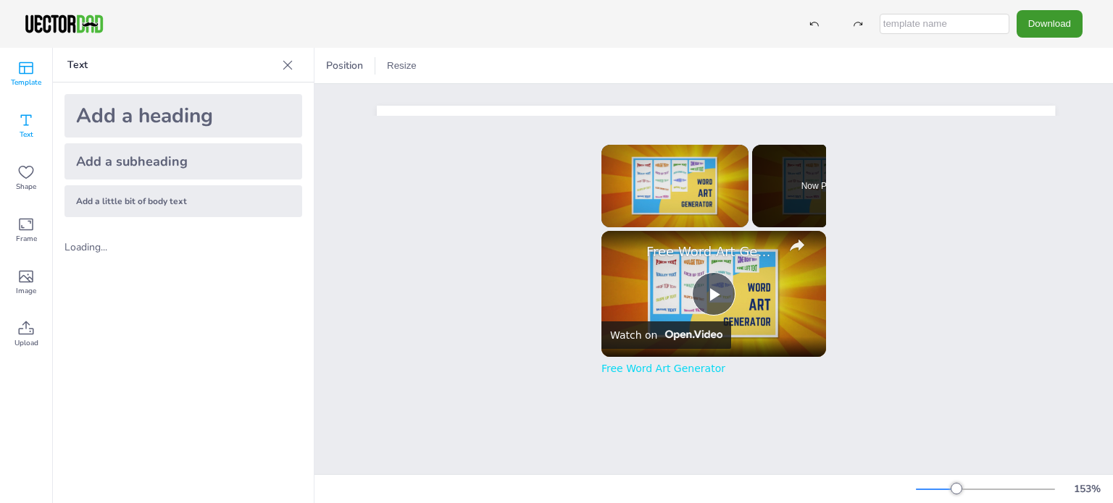
click at [18, 70] on icon at bounding box center [25, 67] width 17 height 17
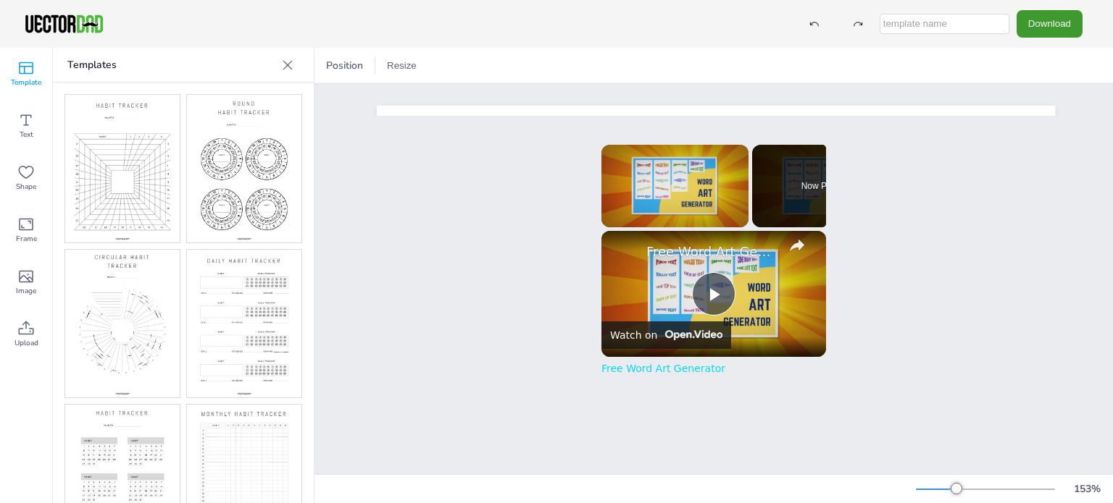
click at [127, 163] on img at bounding box center [122, 169] width 114 height 148
click at [1050, 241] on div "Position Resize HABIT TRACKER vectordad.com x Please enable JavaScript Video Pl…" at bounding box center [713, 276] width 798 height 456
click at [294, 66] on icon at bounding box center [287, 65] width 14 height 14
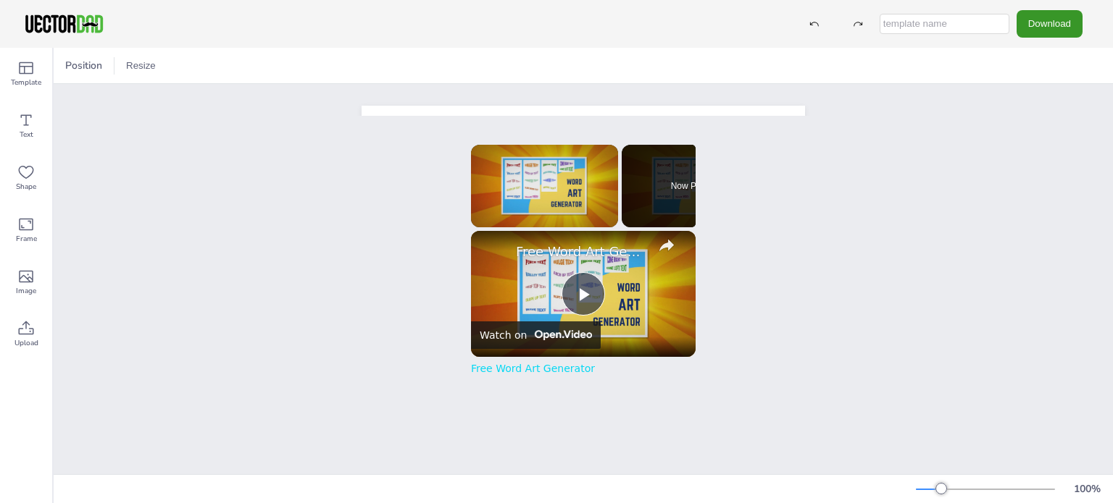
click at [1063, 18] on button "Download" at bounding box center [1049, 23] width 66 height 27
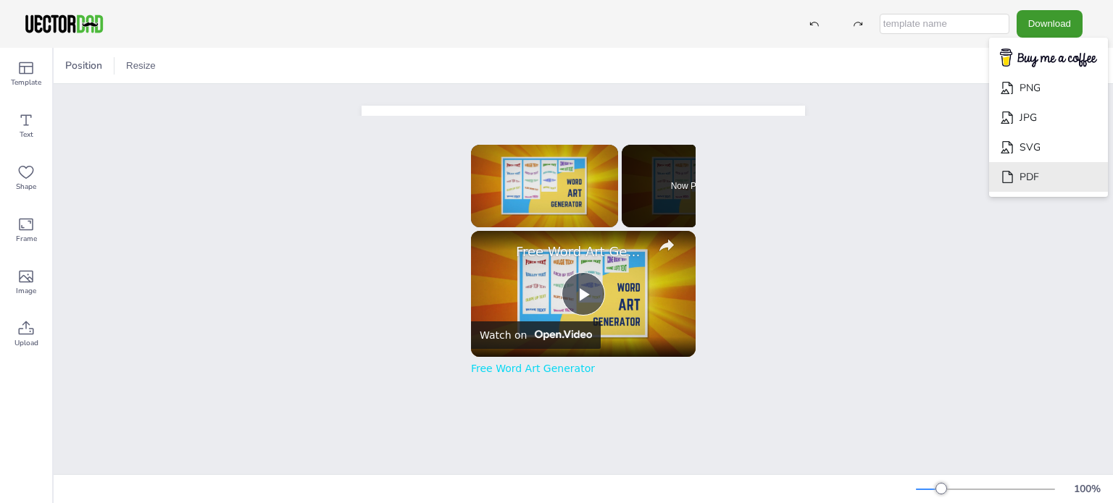
click at [1030, 170] on li "PDF" at bounding box center [1048, 177] width 119 height 30
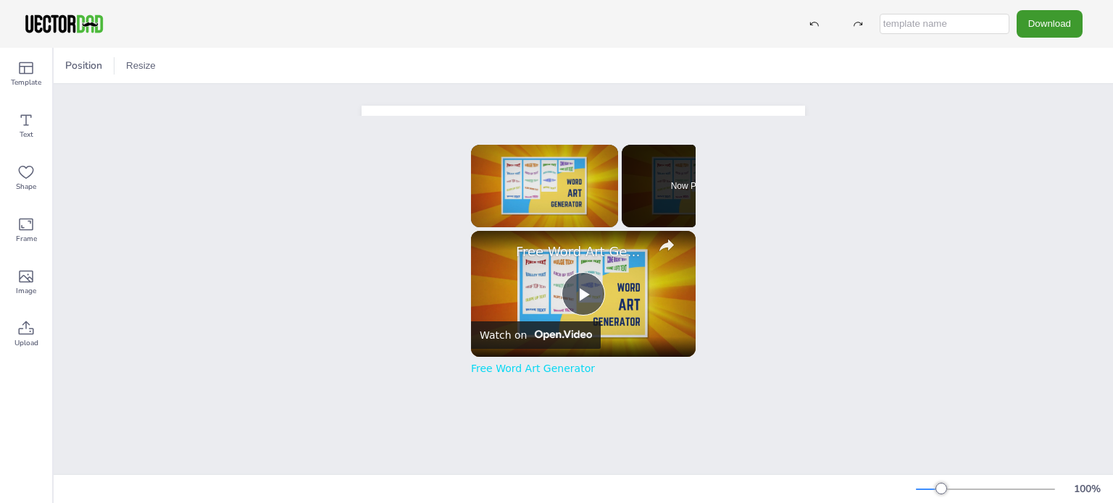
click at [695, 118] on div "Position Resize HABIT TRACKER vectordad.com x Please enable JavaScript Video Pl…" at bounding box center [583, 276] width 1059 height 456
click at [146, 71] on button "Resize" at bounding box center [140, 65] width 41 height 23
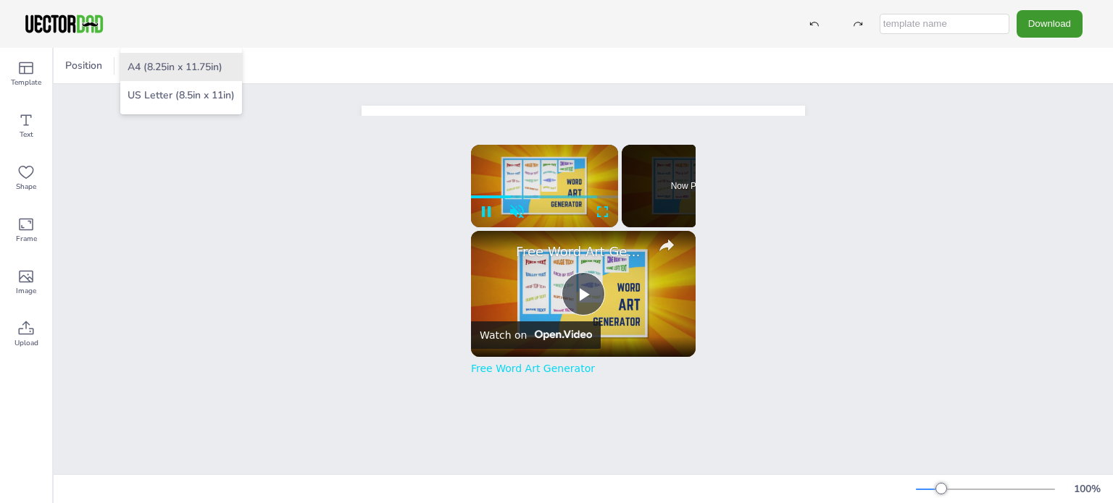
click at [156, 67] on li "A4 (8.25in x 11.75in)" at bounding box center [181, 67] width 122 height 28
click at [94, 59] on span "Position" at bounding box center [83, 66] width 43 height 14
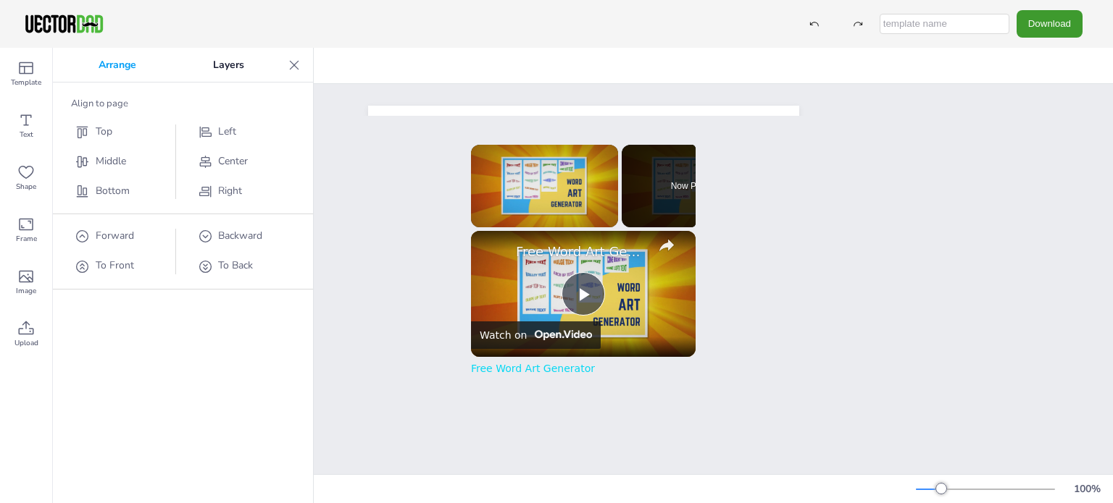
drag, startPoint x: 207, startPoint y: 60, endPoint x: 290, endPoint y: 71, distance: 83.3
click at [208, 60] on p "Layers" at bounding box center [229, 65] width 108 height 35
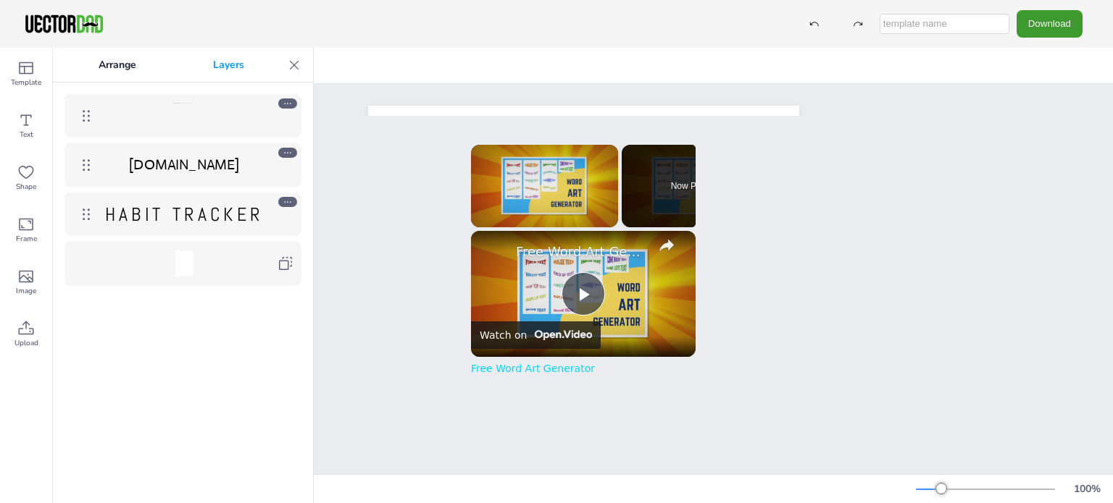
click at [304, 63] on div at bounding box center [294, 65] width 23 height 23
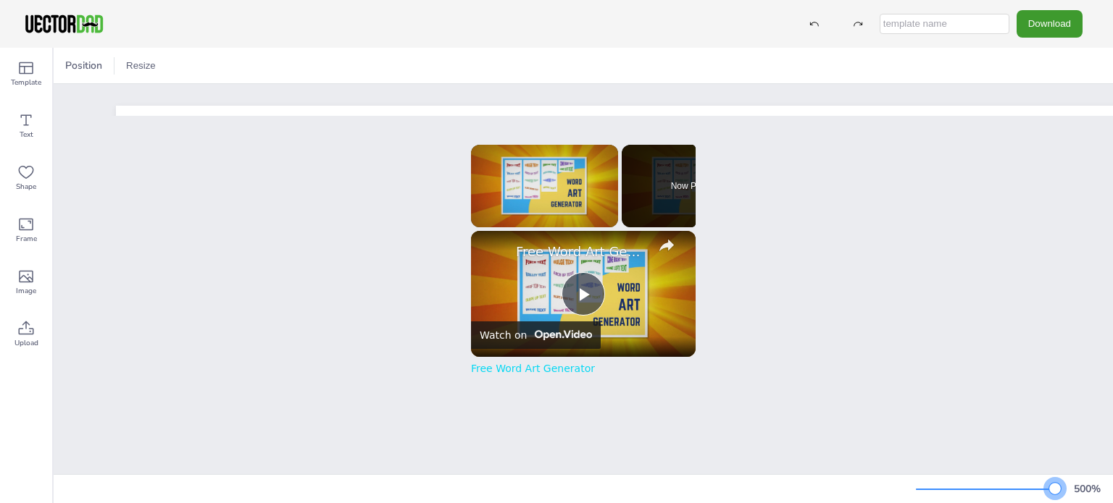
drag, startPoint x: 945, startPoint y: 493, endPoint x: 1052, endPoint y: 493, distance: 107.2
click at [1058, 495] on div "500 %" at bounding box center [1011, 489] width 191 height 23
drag, startPoint x: 1112, startPoint y: 229, endPoint x: 235, endPoint y: 128, distance: 883.0
click at [1082, 225] on div "Position Resize A4 (8.25in x 11.75in) US Letter (8.5in x 11in) HABIT TRACKER ve…" at bounding box center [583, 276] width 1059 height 456
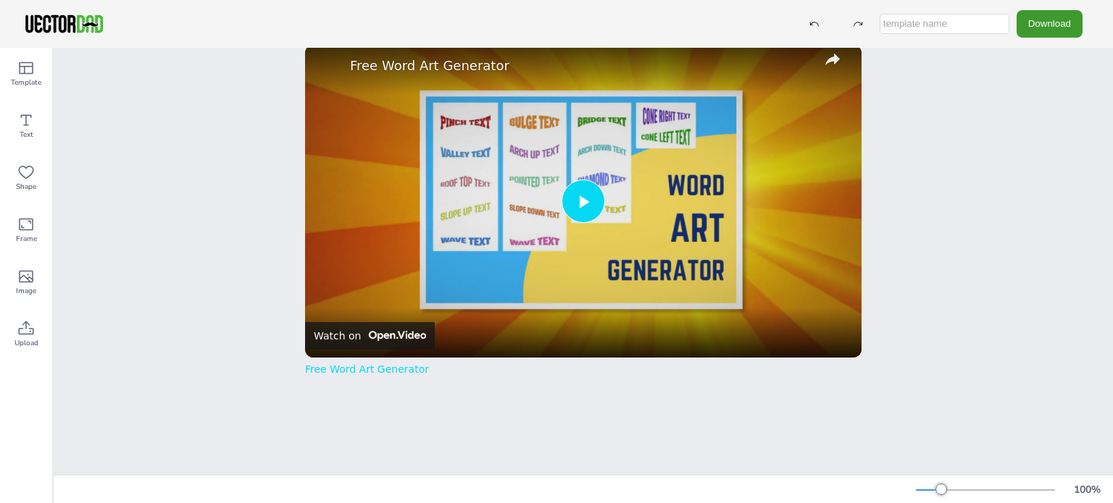
click at [583, 201] on span "Video Player" at bounding box center [583, 201] width 0 height 0
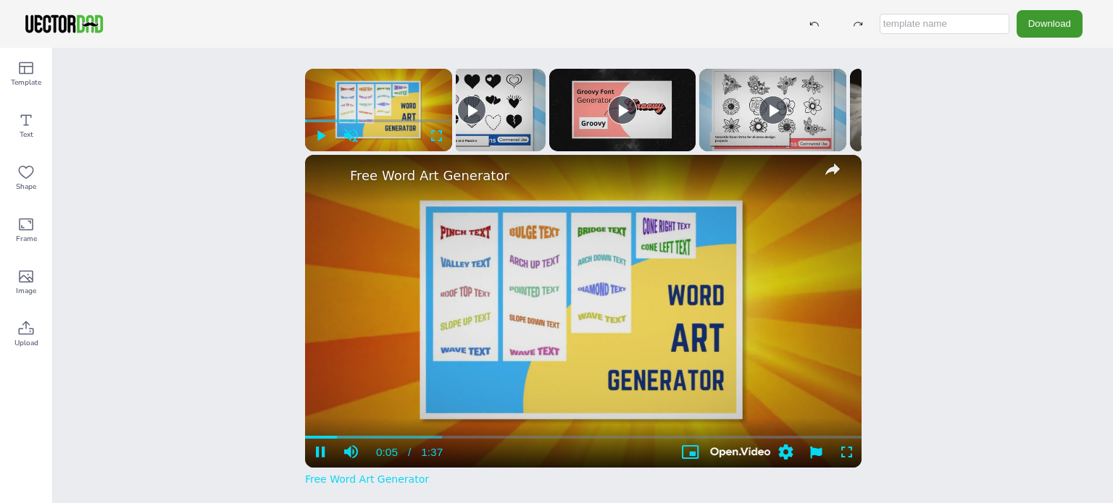
scroll to position [154, 0]
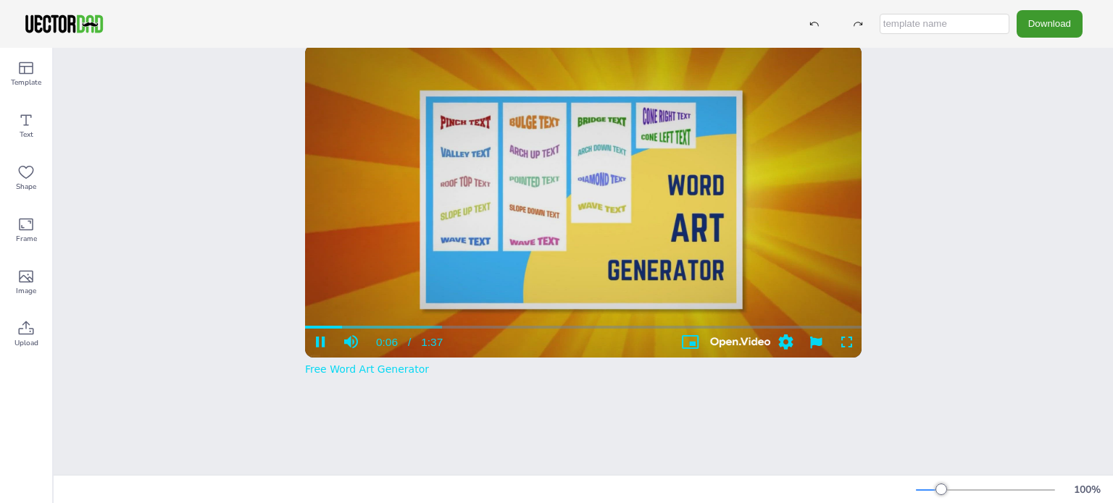
click at [862, 265] on div "Position Resize HABIT TRACKER vectordad.com x Please enable JavaScript Video Pl…" at bounding box center [583, 276] width 1059 height 456
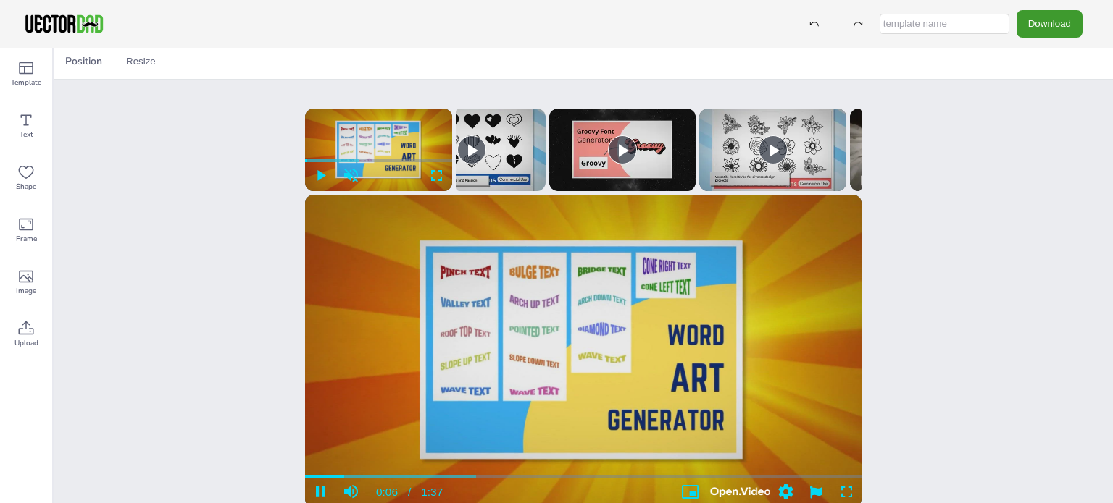
scroll to position [0, 0]
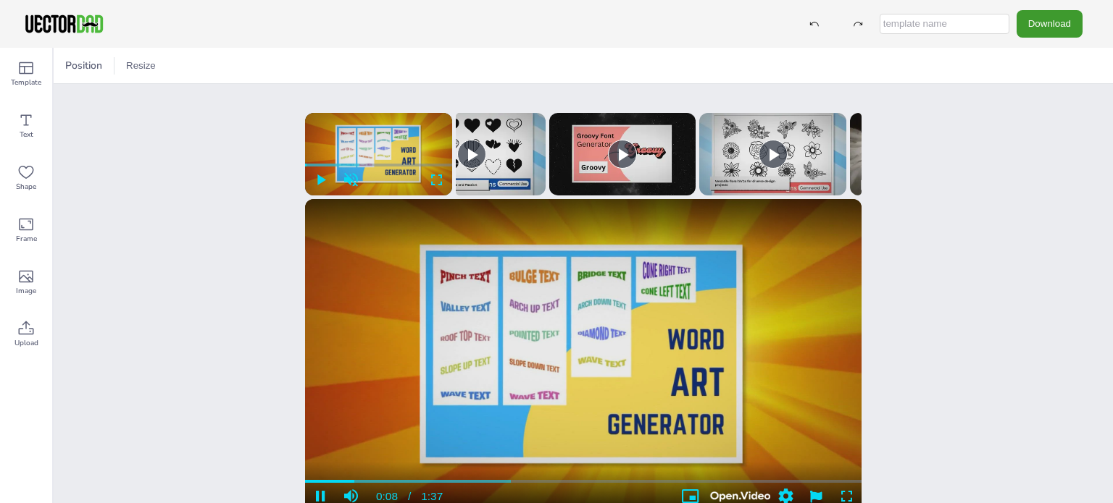
click at [127, 146] on div "Position Resize HABIT TRACKER vectordad.com x Please enable JavaScript Video Pl…" at bounding box center [583, 276] width 1059 height 456
